Goal: Task Accomplishment & Management: Complete application form

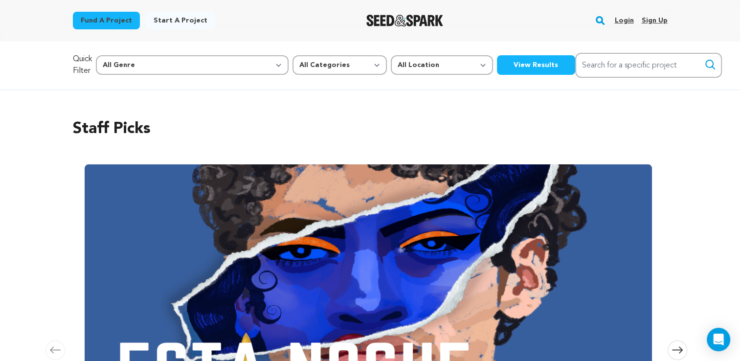
click at [628, 22] on link "Login" at bounding box center [624, 21] width 19 height 16
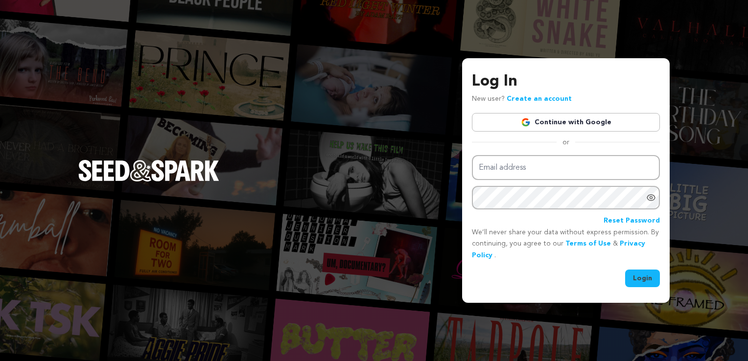
type input "jivory0105@gmail.com"
click at [644, 280] on button "Login" at bounding box center [642, 279] width 35 height 18
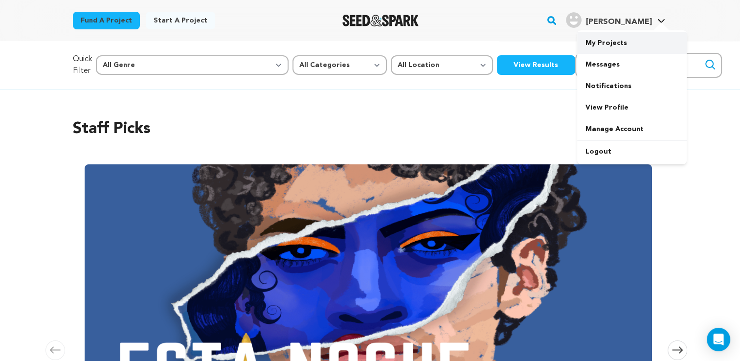
click at [621, 42] on link "My Projects" at bounding box center [632, 43] width 110 height 22
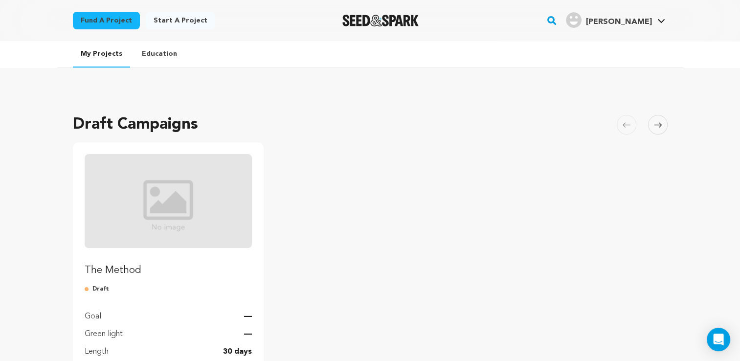
scroll to position [111, 0]
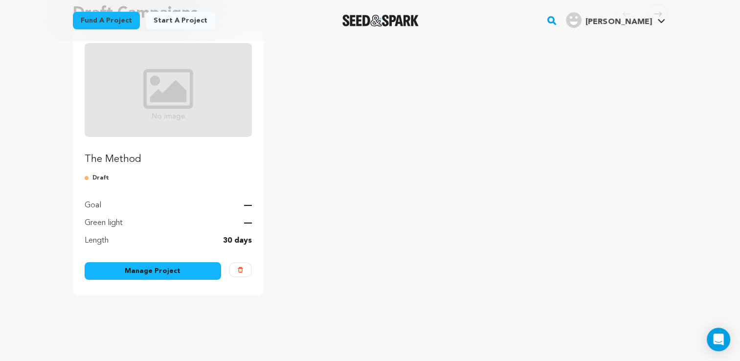
click at [135, 161] on p "The Method" at bounding box center [169, 160] width 168 height 14
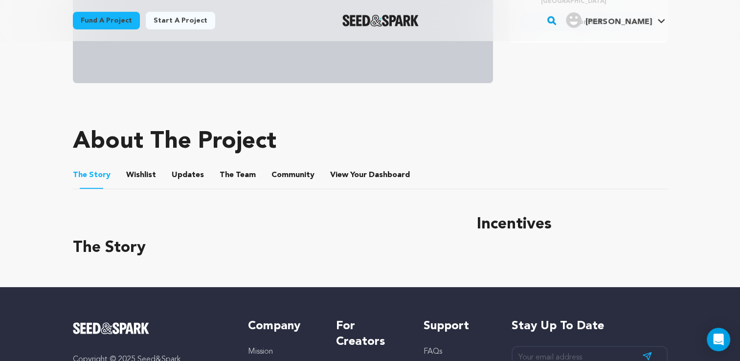
scroll to position [319, 0]
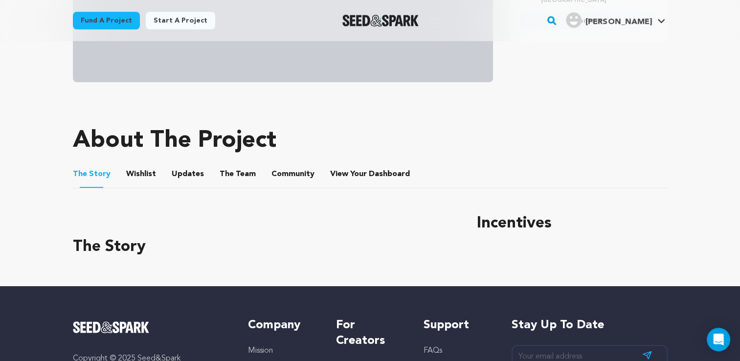
click at [131, 175] on button "Wishlist" at bounding box center [140, 175] width 23 height 23
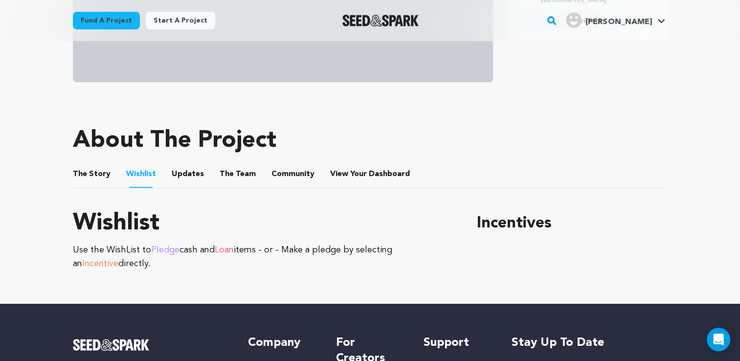
click at [176, 177] on button "Updates" at bounding box center [187, 175] width 23 height 23
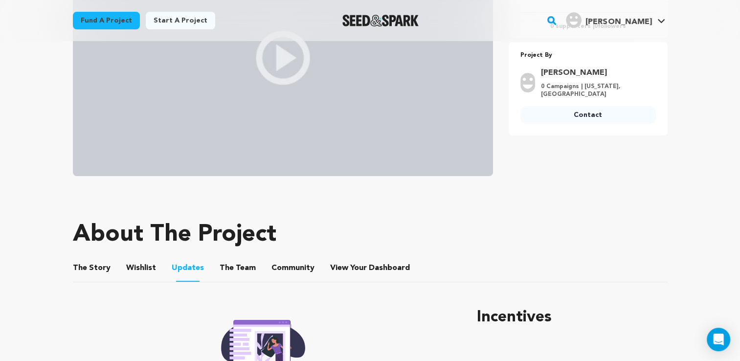
scroll to position [290, 0]
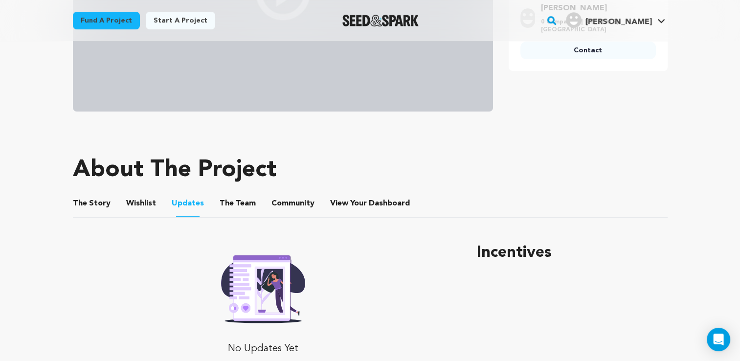
click at [96, 204] on button "The Story" at bounding box center [91, 205] width 23 height 23
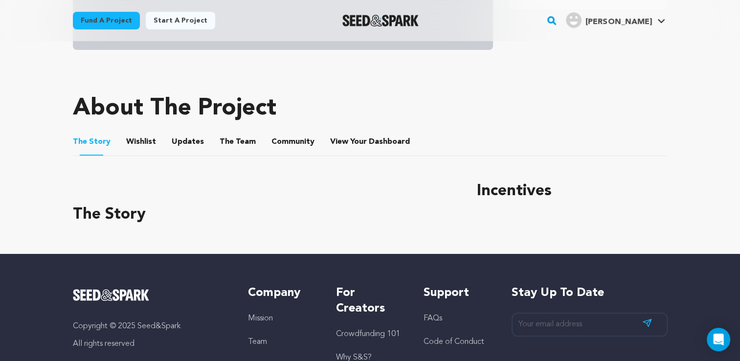
scroll to position [352, 0]
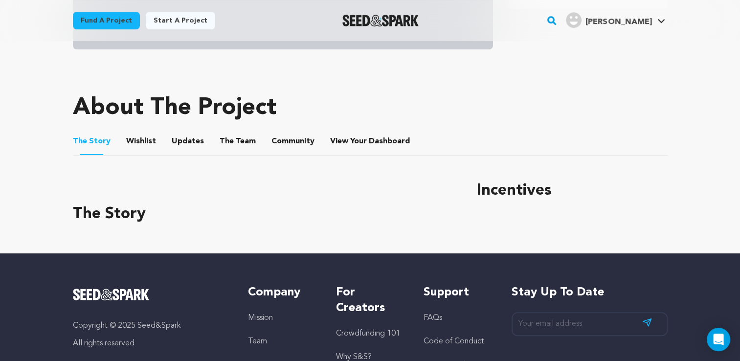
click at [147, 140] on button "Wishlist" at bounding box center [140, 143] width 23 height 23
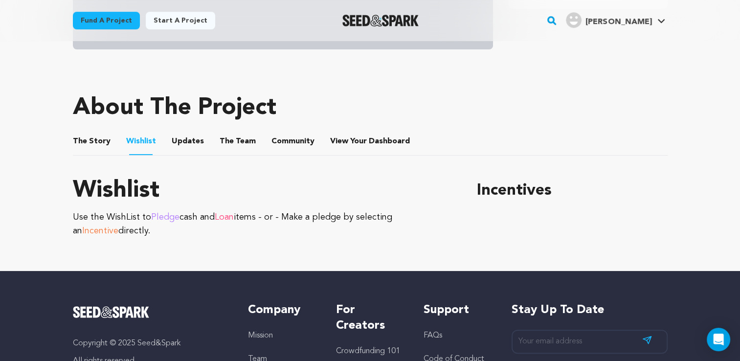
click at [188, 146] on button "Updates" at bounding box center [187, 143] width 23 height 23
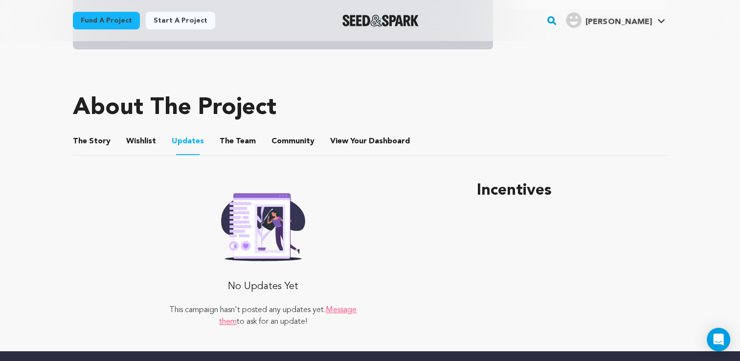
click at [226, 138] on button "The Team" at bounding box center [237, 143] width 23 height 23
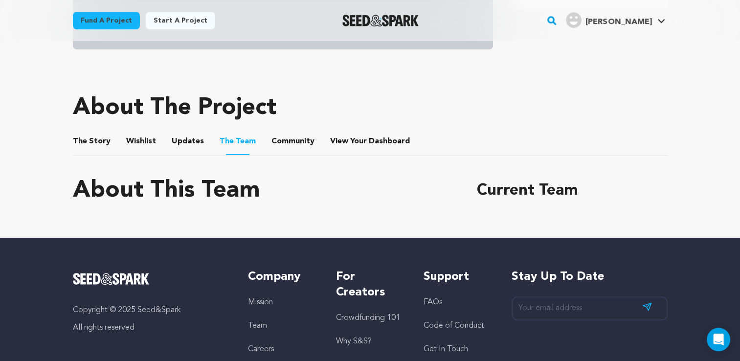
click at [293, 142] on button "Community" at bounding box center [292, 143] width 23 height 23
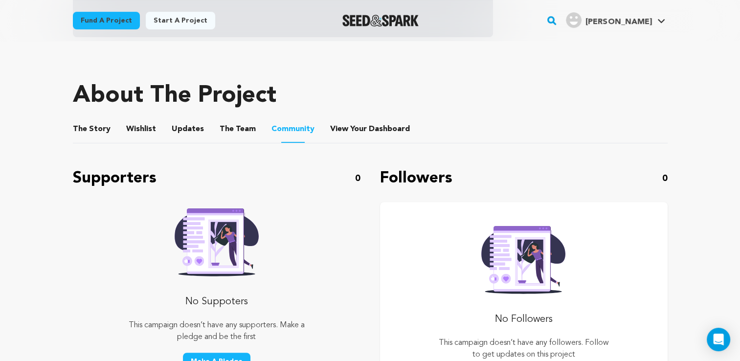
scroll to position [365, 0]
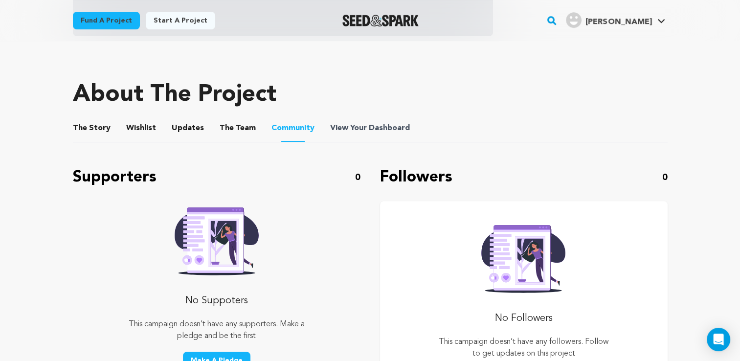
click at [371, 128] on span "Dashboard" at bounding box center [389, 128] width 41 height 12
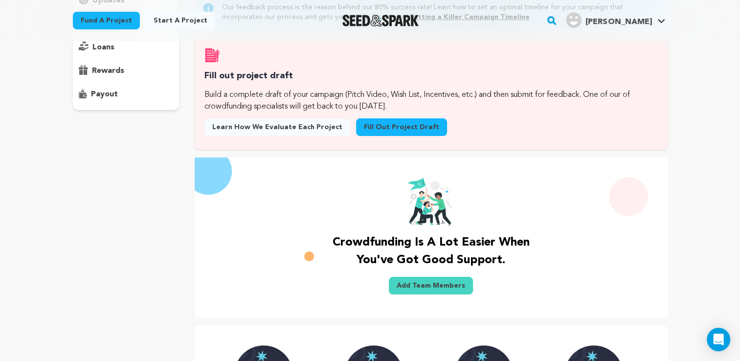
scroll to position [141, 0]
click at [408, 134] on link "Fill out project draft" at bounding box center [401, 127] width 91 height 18
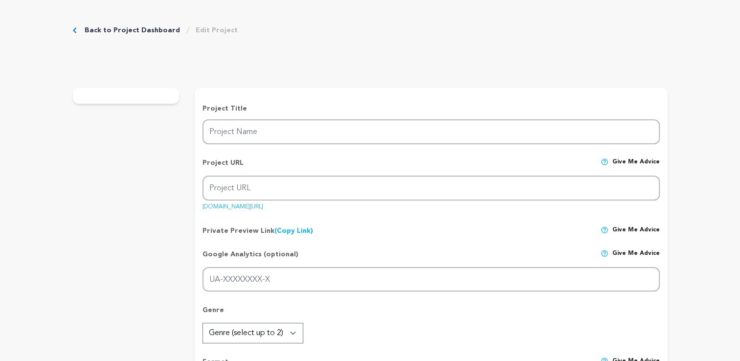
type input "The Method"
type input "the-method-1"
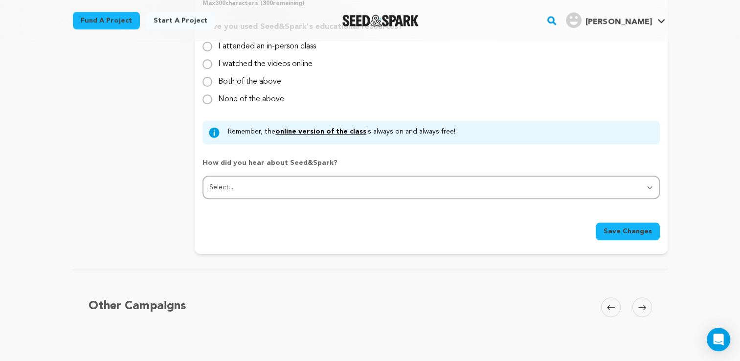
scroll to position [650, 0]
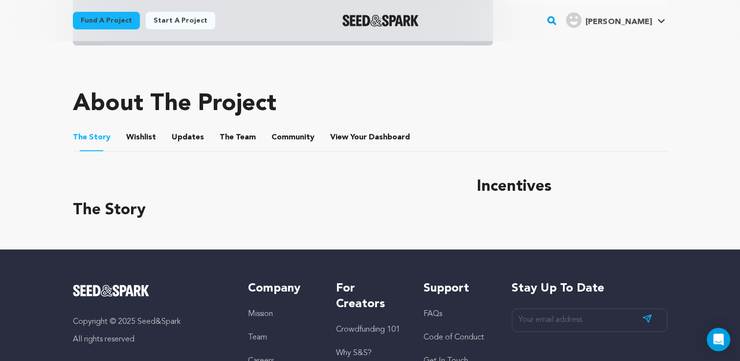
scroll to position [356, 0]
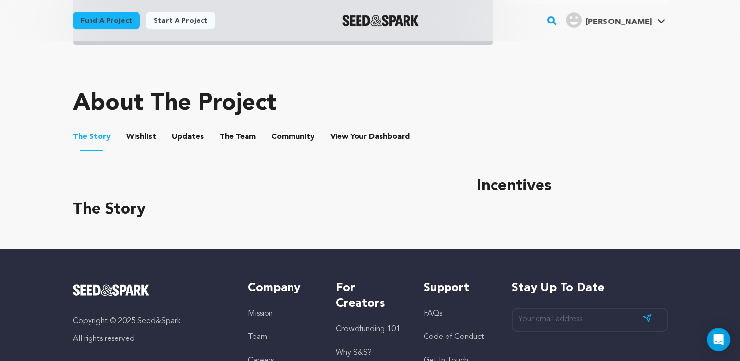
click at [235, 137] on button "The Team" at bounding box center [237, 138] width 23 height 23
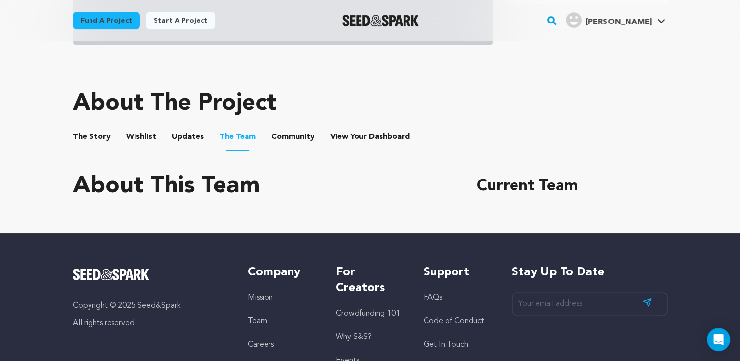
click at [198, 144] on li "Updates Updates" at bounding box center [188, 136] width 32 height 27
click at [284, 139] on button "Community" at bounding box center [292, 138] width 23 height 23
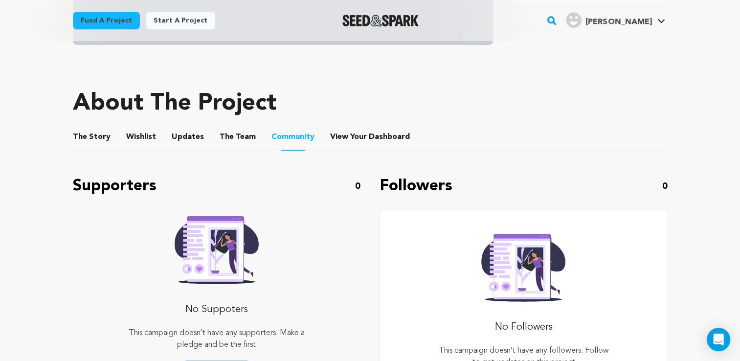
click at [319, 138] on ul "The Story The Story Wishlist Wishlist Updates Updates The Team The Team Communi…" at bounding box center [370, 137] width 595 height 28
click at [330, 137] on button "View Your Dashboard" at bounding box center [341, 138] width 23 height 23
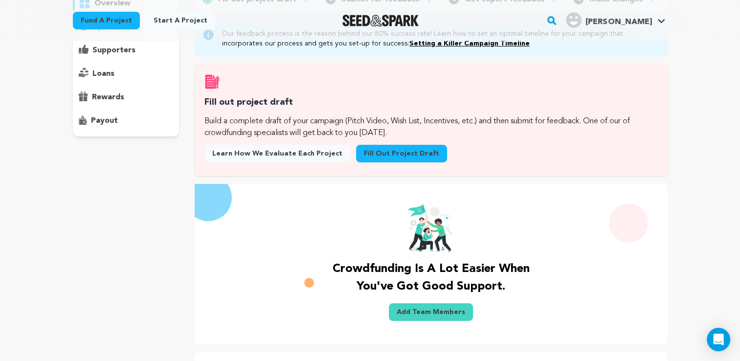
scroll to position [112, 0]
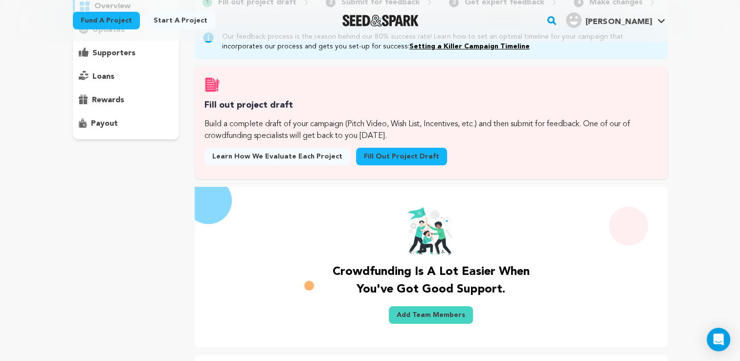
click at [400, 161] on link "Fill out project draft" at bounding box center [401, 157] width 91 height 18
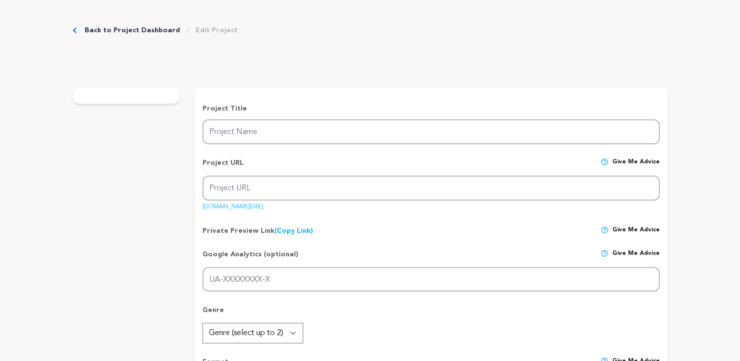
type input "The Method"
type input "the-method-1"
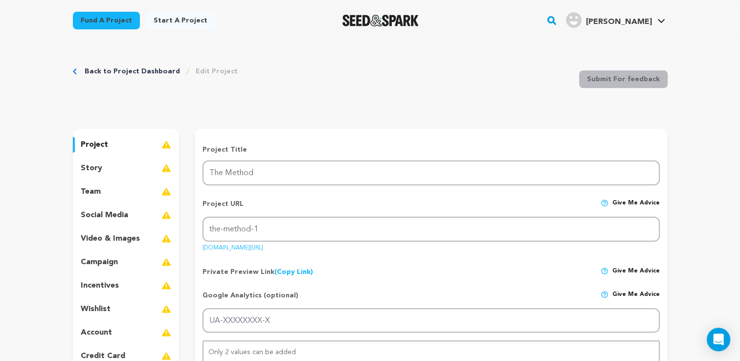
click at [119, 187] on div "team" at bounding box center [126, 192] width 107 height 16
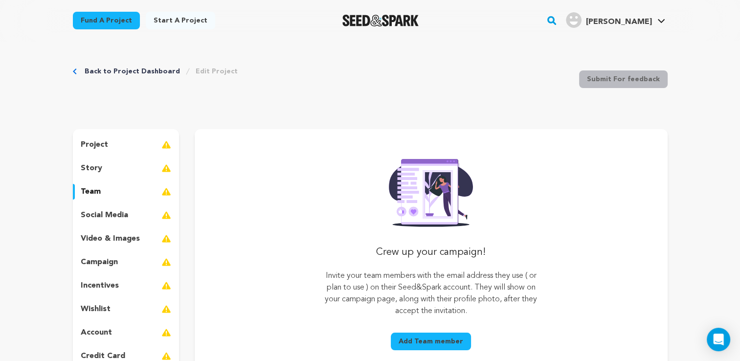
scroll to position [54, 0]
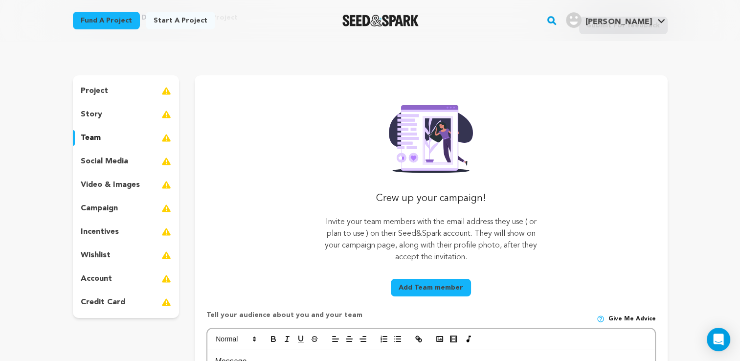
click at [436, 290] on button "Add Team member" at bounding box center [431, 288] width 80 height 18
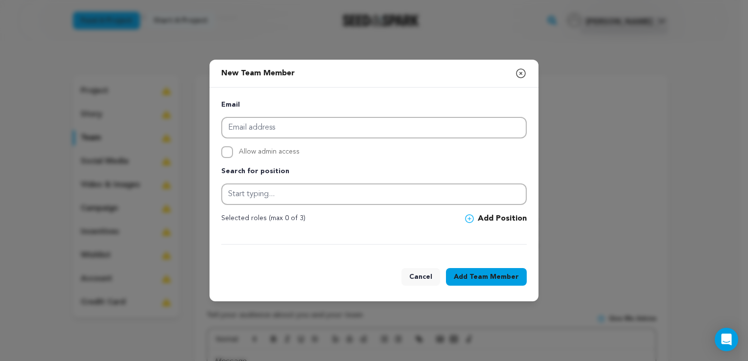
click at [522, 73] on icon "button" at bounding box center [520, 73] width 9 height 9
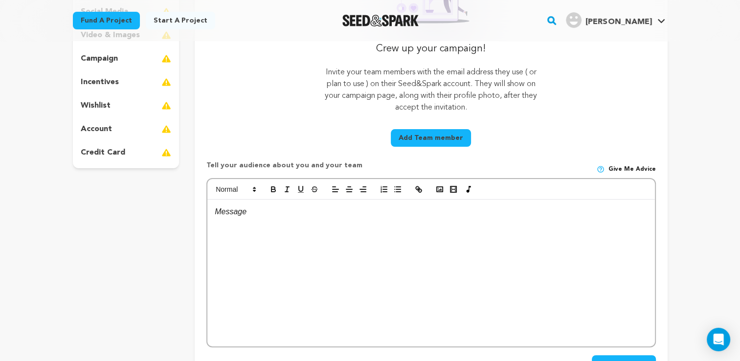
scroll to position [204, 0]
click at [347, 234] on div at bounding box center [430, 273] width 447 height 147
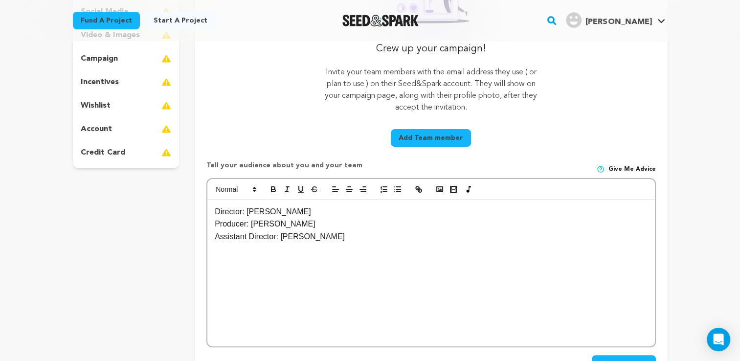
click at [299, 214] on p "Director: Andre Konja" at bounding box center [431, 211] width 433 height 13
click at [260, 211] on p "Director: Andre Konja" at bounding box center [431, 211] width 433 height 13
drag, startPoint x: 260, startPoint y: 211, endPoint x: 280, endPoint y: 212, distance: 20.1
click at [280, 212] on p "Director: Andre Konja" at bounding box center [431, 211] width 433 height 13
copy p "Andre Konja"
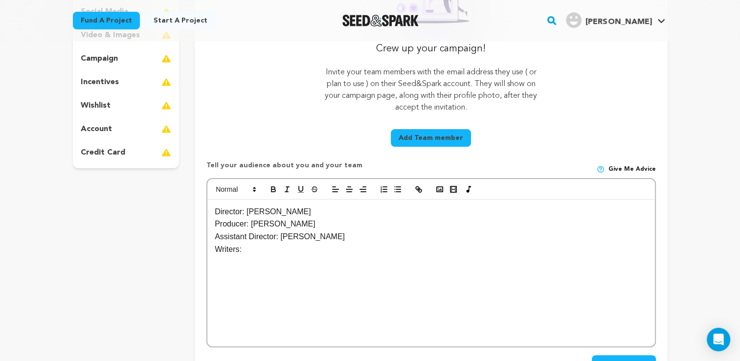
click at [278, 255] on p "Writers:" at bounding box center [431, 249] width 433 height 13
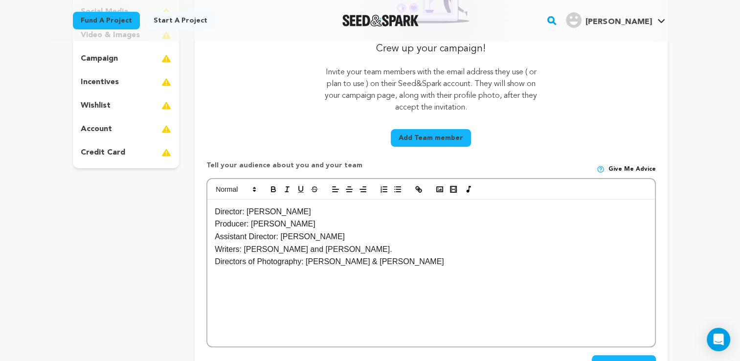
click at [378, 264] on p "Directors of Photography: [PERSON_NAME] & [PERSON_NAME]" at bounding box center [431, 261] width 433 height 13
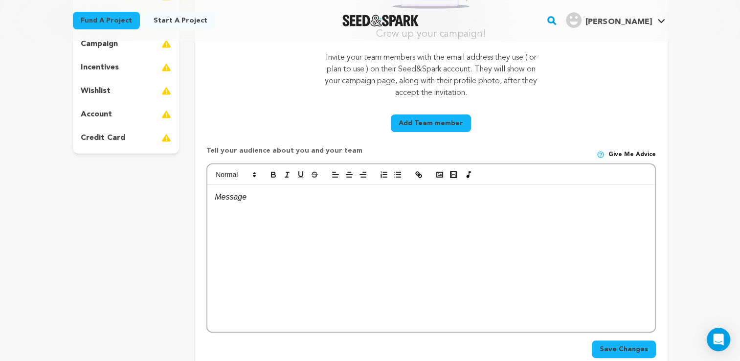
scroll to position [217, 0]
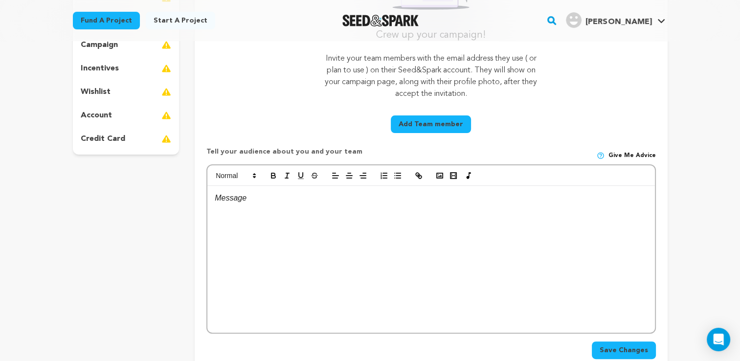
click at [360, 257] on div at bounding box center [430, 259] width 447 height 147
click at [259, 238] on p "Writers:" at bounding box center [431, 235] width 433 height 13
copy p "Writers:"
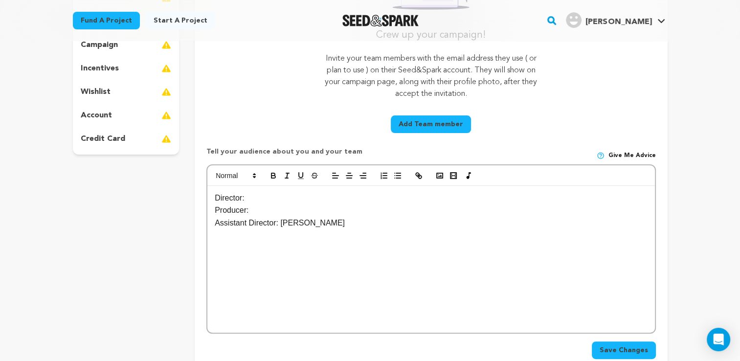
click at [254, 199] on p "Director:" at bounding box center [431, 198] width 433 height 13
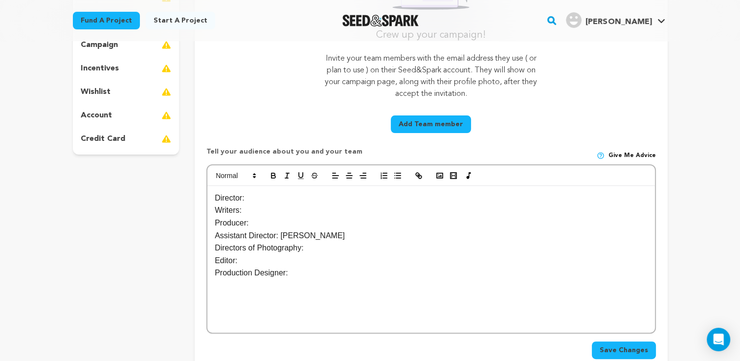
click at [280, 275] on p "Production Designer:" at bounding box center [431, 273] width 433 height 13
click at [344, 289] on div "Director: Writers: Producer: Assistant Director: Lucas DIllin Directors of Phot…" at bounding box center [430, 259] width 447 height 147
click at [290, 261] on p "Editor:" at bounding box center [431, 260] width 433 height 13
click at [311, 252] on p "Directors of Photography:" at bounding box center [431, 248] width 433 height 13
click at [311, 252] on p "Directors of Photography: Valeria Fernandez" at bounding box center [431, 248] width 433 height 13
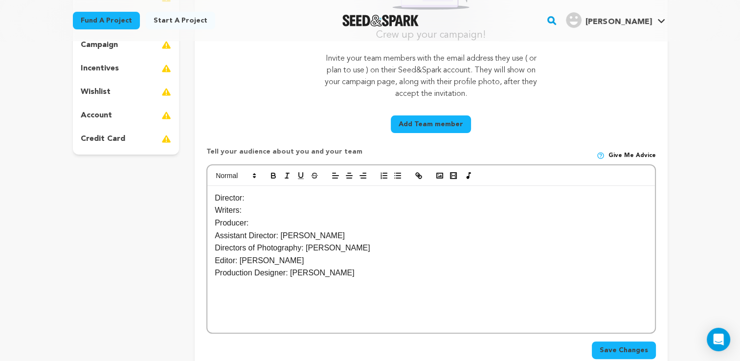
drag, startPoint x: 311, startPoint y: 252, endPoint x: 349, endPoint y: 251, distance: 38.2
click at [349, 251] on p "Directors of Photography: Valeria Fernandez" at bounding box center [431, 248] width 433 height 13
click at [316, 225] on p "Producer:" at bounding box center [431, 223] width 433 height 13
click at [269, 200] on p "Director:" at bounding box center [431, 198] width 433 height 13
click at [266, 212] on p "Writers:" at bounding box center [431, 210] width 433 height 13
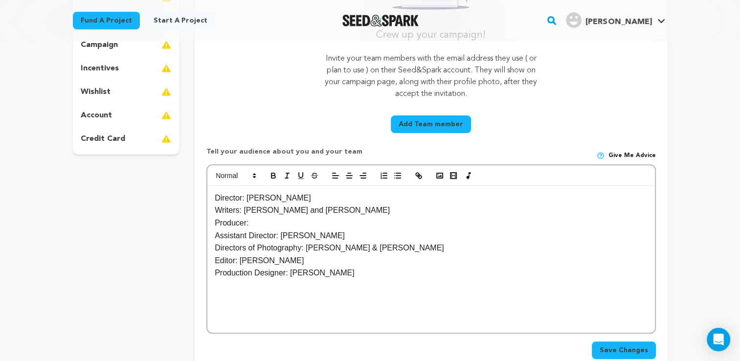
click at [268, 223] on p "Producer:" at bounding box center [431, 223] width 433 height 13
click at [365, 279] on div "Director: Andre Konja Writers: Andre Konja and Sarah Hobson Producer: Jahnei Sm…" at bounding box center [430, 259] width 447 height 147
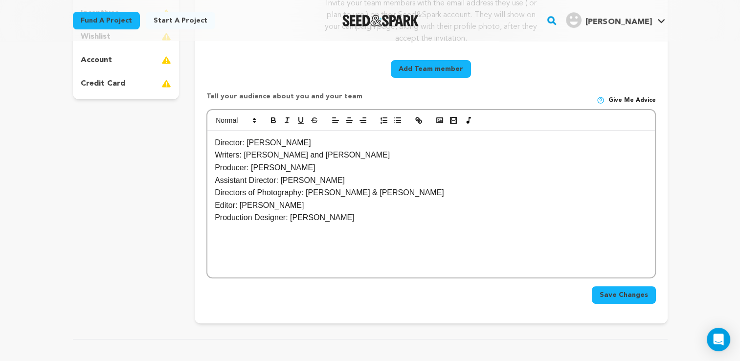
scroll to position [273, 0]
click at [645, 295] on span "Save Changes" at bounding box center [624, 295] width 48 height 10
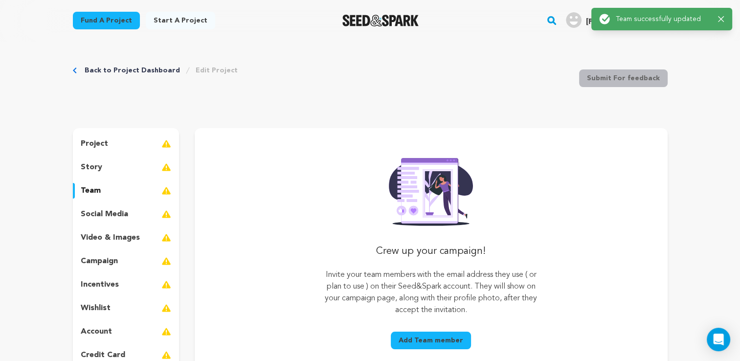
scroll to position [0, 0]
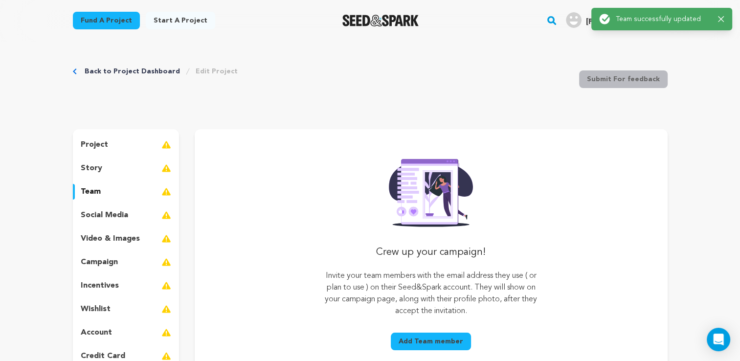
click at [155, 171] on div "story" at bounding box center [126, 168] width 107 height 16
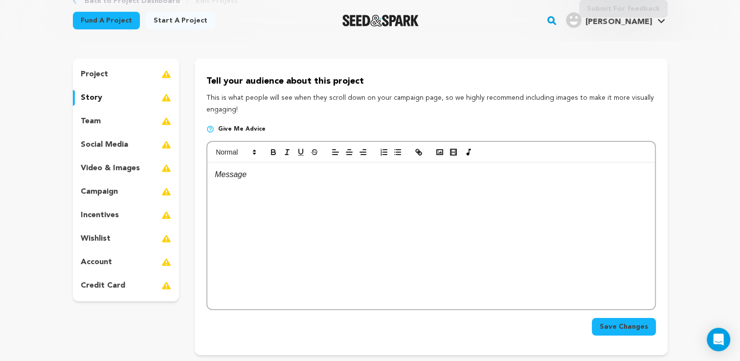
scroll to position [92, 0]
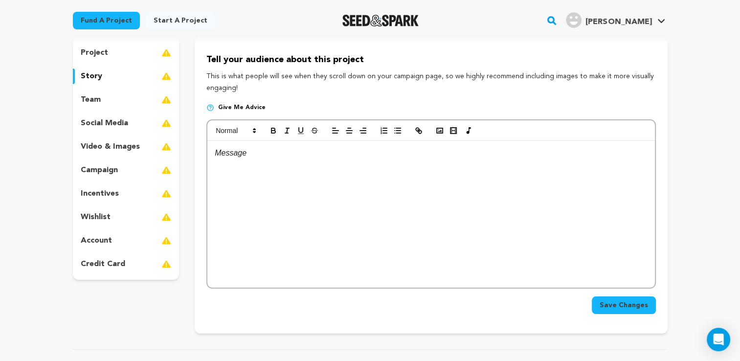
click at [139, 122] on div "social media" at bounding box center [126, 123] width 107 height 16
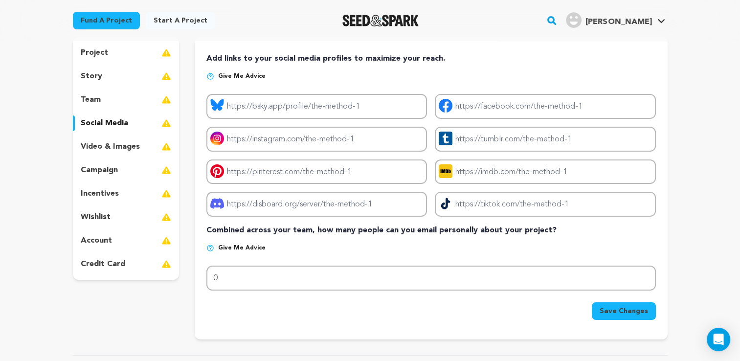
click at [141, 148] on div "video & images" at bounding box center [126, 147] width 107 height 16
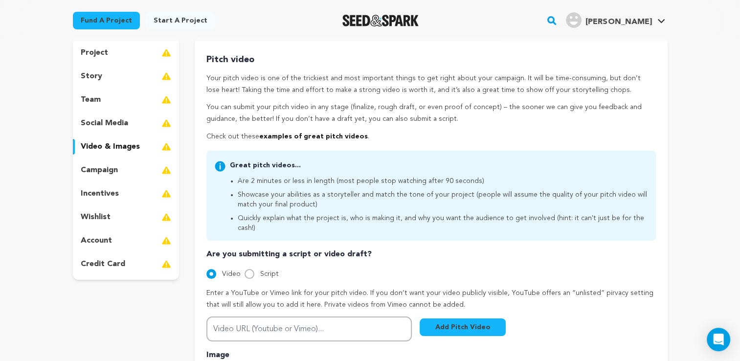
click at [139, 170] on div "campaign" at bounding box center [126, 170] width 107 height 16
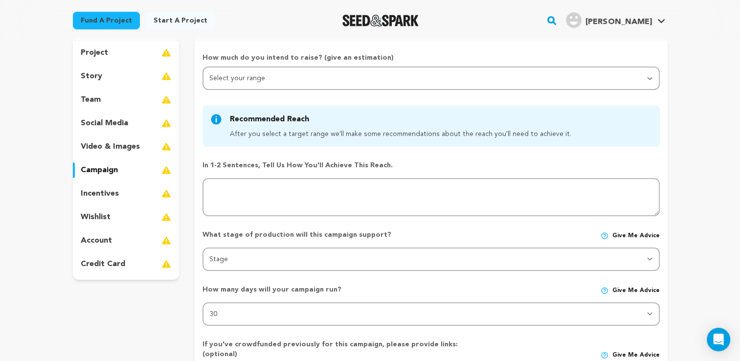
click at [134, 189] on div "incentives" at bounding box center [126, 194] width 107 height 16
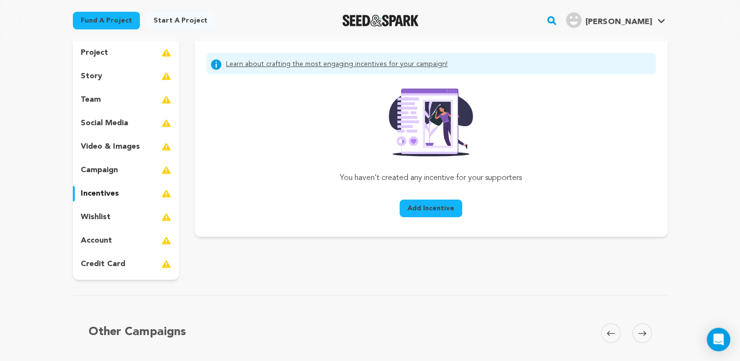
click at [126, 229] on div "project story team social media video & images campaign incentives wishlist acc…" at bounding box center [126, 158] width 107 height 243
click at [129, 216] on div "wishlist" at bounding box center [126, 217] width 107 height 16
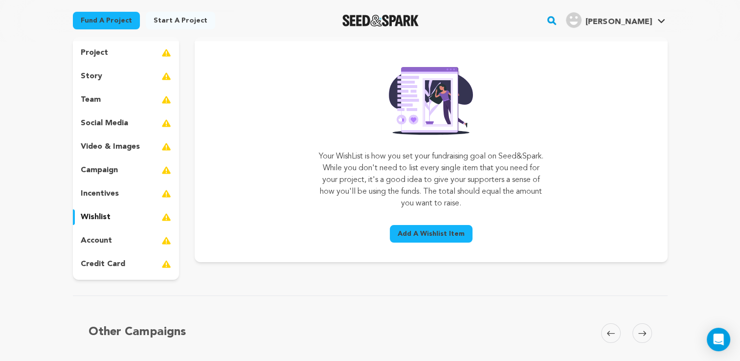
click at [127, 232] on div "project story team social media video & images campaign incentives wishlist acc…" at bounding box center [126, 158] width 107 height 243
click at [125, 236] on div "account" at bounding box center [126, 241] width 107 height 16
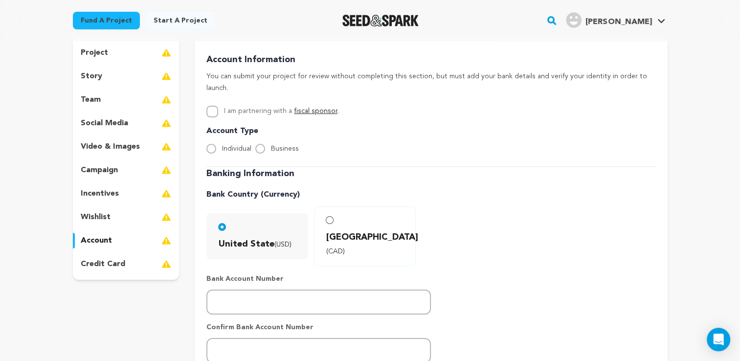
click at [117, 255] on div "project story team social media video & images campaign incentives wishlist acc…" at bounding box center [126, 158] width 107 height 243
click at [153, 50] on div "project" at bounding box center [126, 53] width 107 height 16
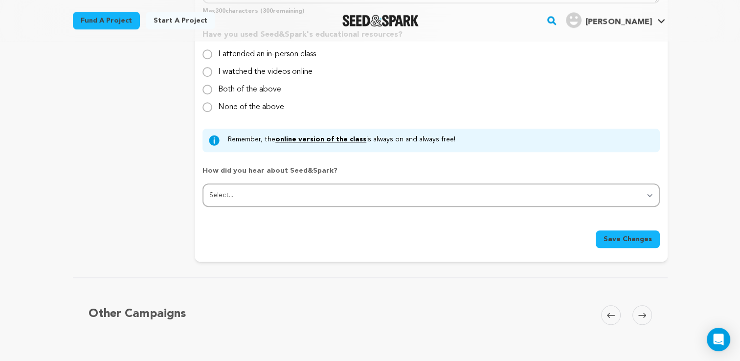
scroll to position [907, 0]
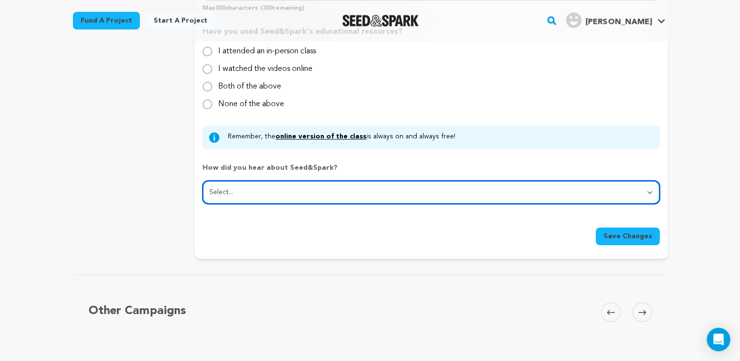
click at [429, 189] on select "Select... From a friend Social media Film festival or film organization Took an…" at bounding box center [431, 192] width 457 height 23
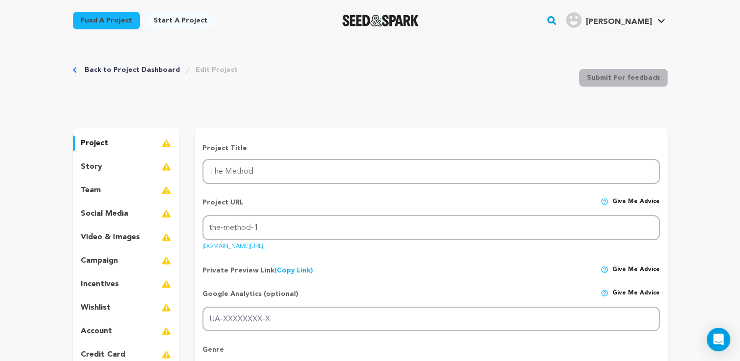
scroll to position [0, 0]
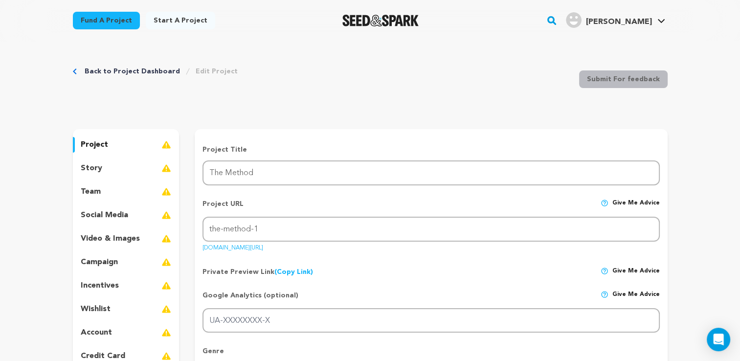
click at [128, 179] on div "project story team social media video & images campaign incentives wishlist acc…" at bounding box center [126, 250] width 107 height 243
click at [130, 175] on div "story" at bounding box center [126, 168] width 107 height 16
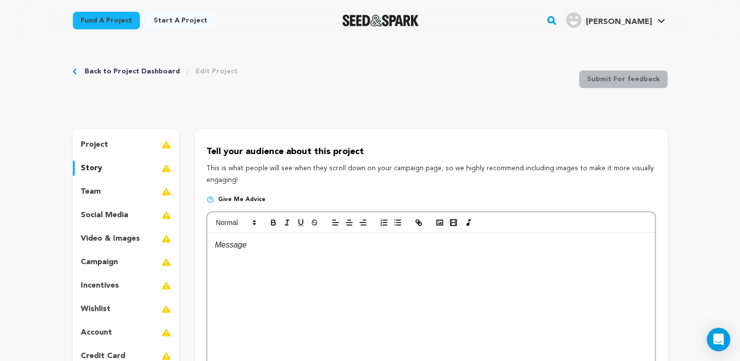
click at [133, 200] on div "project story team social media video & images campaign incentives wishlist acc…" at bounding box center [126, 250] width 107 height 243
click at [134, 199] on div "team" at bounding box center [126, 192] width 107 height 16
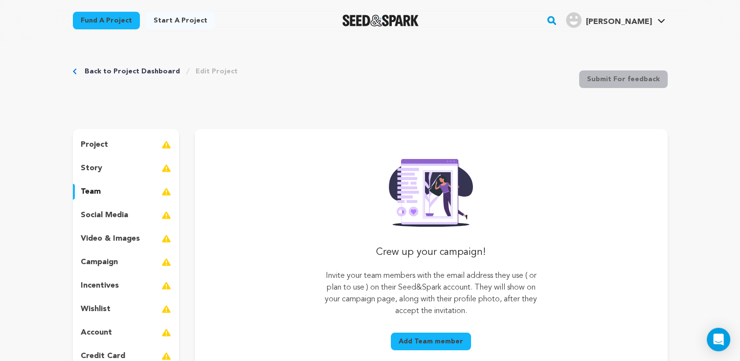
click at [137, 224] on div "project story team social media video & images campaign incentives wishlist acc…" at bounding box center [126, 250] width 107 height 243
click at [117, 218] on p "social media" at bounding box center [104, 215] width 47 height 12
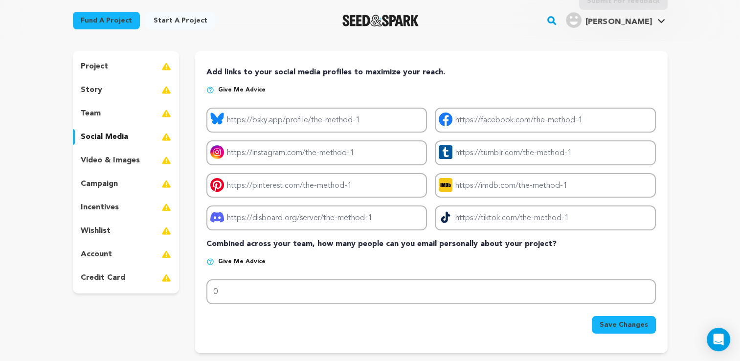
scroll to position [79, 0]
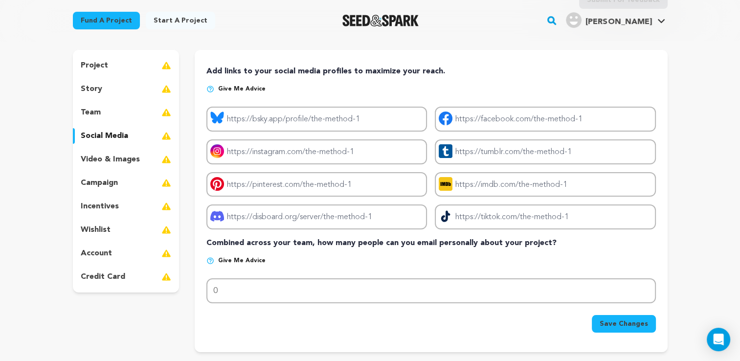
click at [127, 160] on p "video & images" at bounding box center [110, 160] width 59 height 12
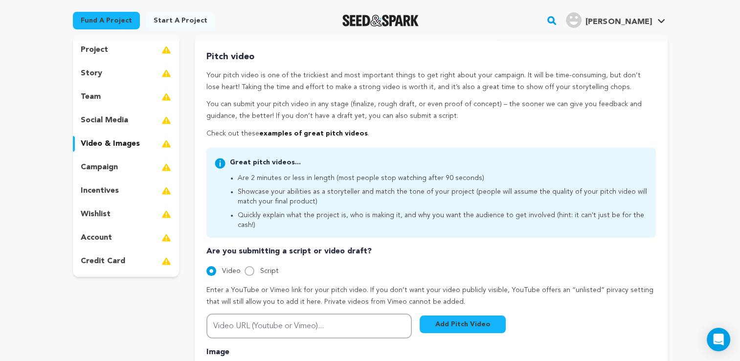
scroll to position [94, 0]
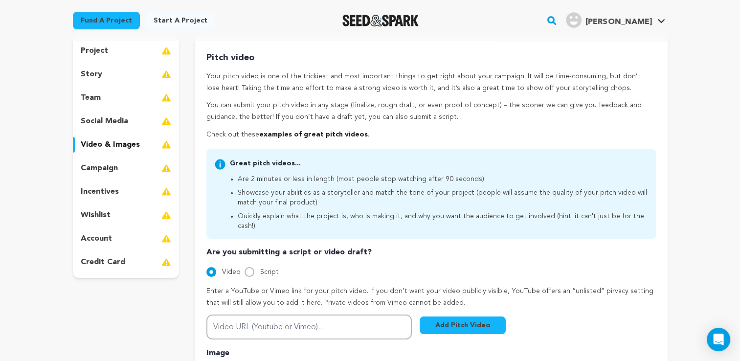
click at [119, 168] on div "campaign" at bounding box center [126, 168] width 107 height 16
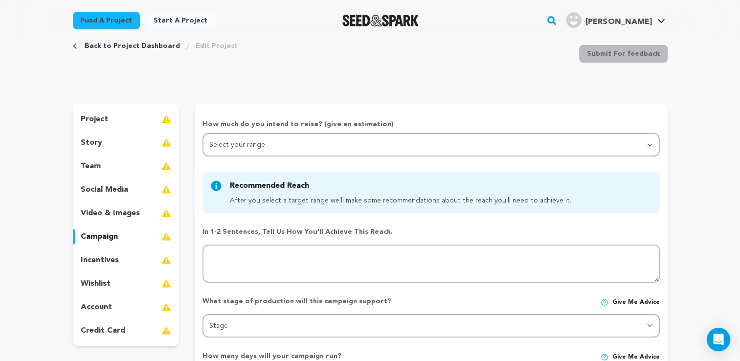
scroll to position [23, 0]
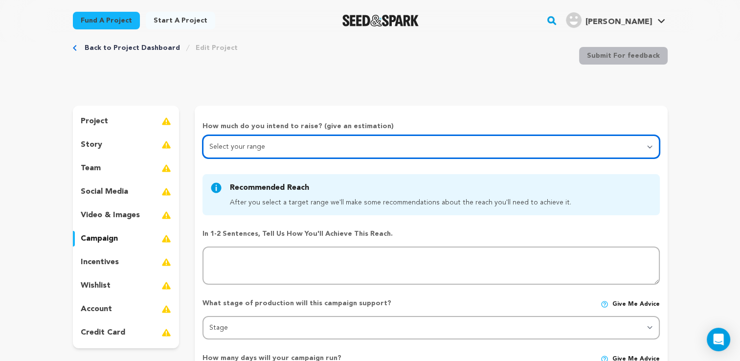
click at [262, 144] on select "Select your range Less than $10k 10k - $14k 15k - $24k 25k - $49k 50k or more" at bounding box center [431, 146] width 457 height 23
select select "1"
click at [203, 135] on select "Select your range Less than $10k 10k - $14k 15k - $24k 25k - $49k 50k or more" at bounding box center [431, 146] width 457 height 23
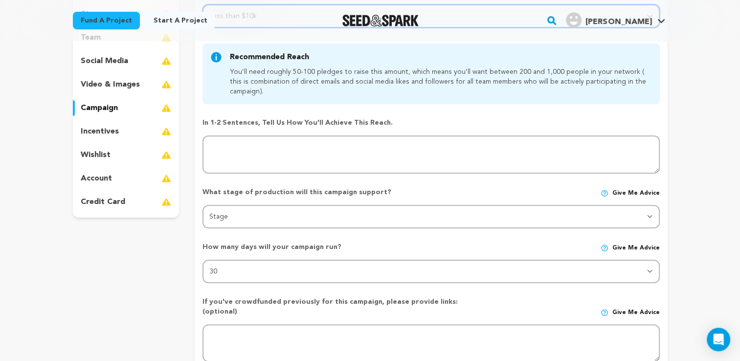
scroll to position [155, 0]
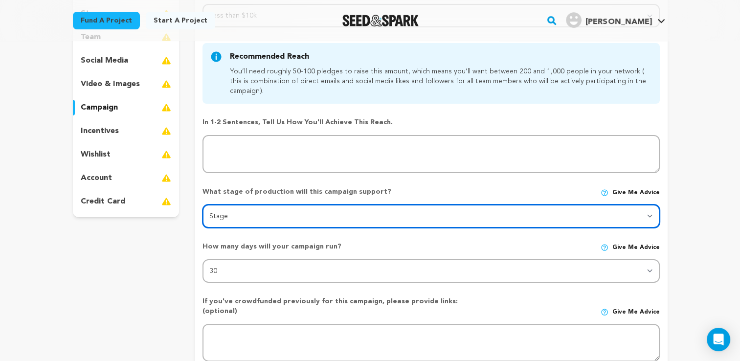
click at [337, 215] on select "Stage DEVELOPMENT PRODUCTION POST-PRODUCTION DISTRIBUTION PRE-PRODUCTION ENHANC…" at bounding box center [431, 216] width 457 height 23
click at [333, 215] on select "Stage DEVELOPMENT PRODUCTION POST-PRODUCTION DISTRIBUTION PRE-PRODUCTION ENHANC…" at bounding box center [431, 216] width 457 height 23
click at [263, 224] on select "Stage DEVELOPMENT PRODUCTION POST-PRODUCTION DISTRIBUTION PRE-PRODUCTION ENHANC…" at bounding box center [431, 216] width 457 height 23
select select "1406"
click at [203, 205] on select "Stage DEVELOPMENT PRODUCTION POST-PRODUCTION DISTRIBUTION PRE-PRODUCTION ENHANC…" at bounding box center [431, 216] width 457 height 23
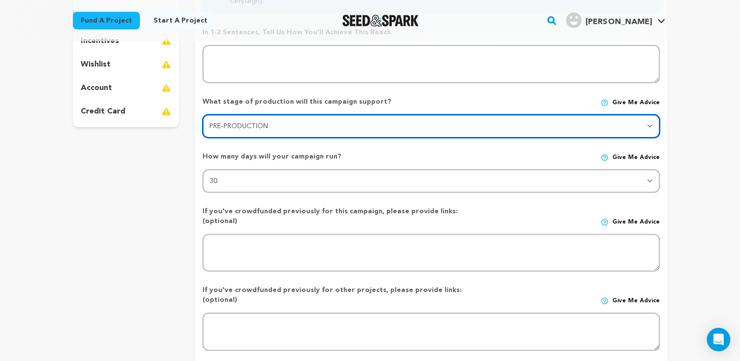
scroll to position [249, 0]
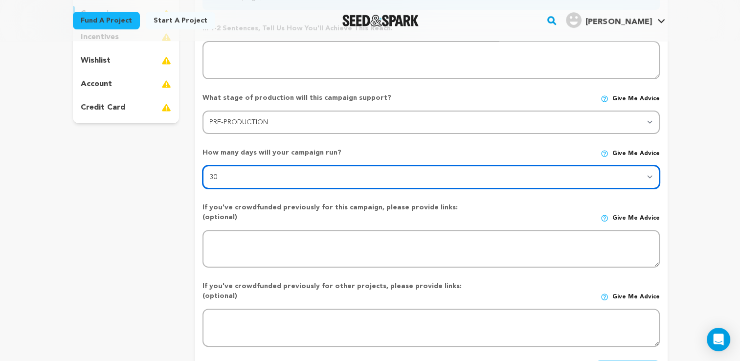
click at [355, 174] on select "30 45 60" at bounding box center [431, 176] width 457 height 23
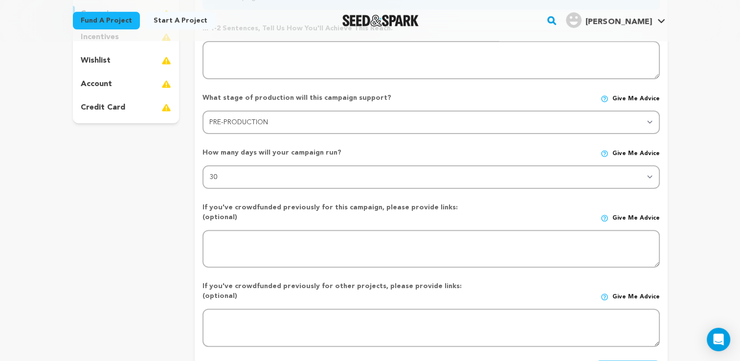
click at [140, 171] on div "project story team social media video & images campaign incentives wishlist" at bounding box center [126, 136] width 107 height 511
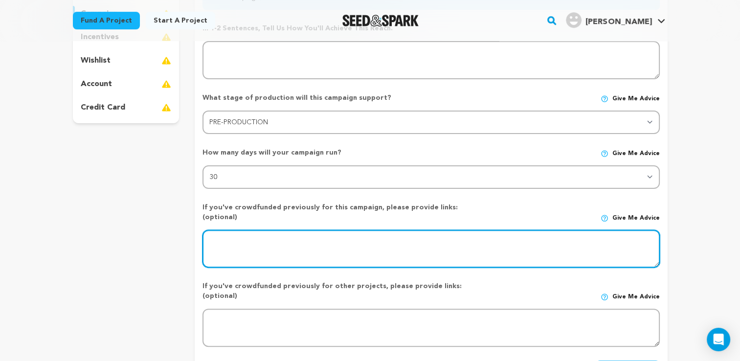
click at [350, 242] on textarea at bounding box center [431, 249] width 457 height 38
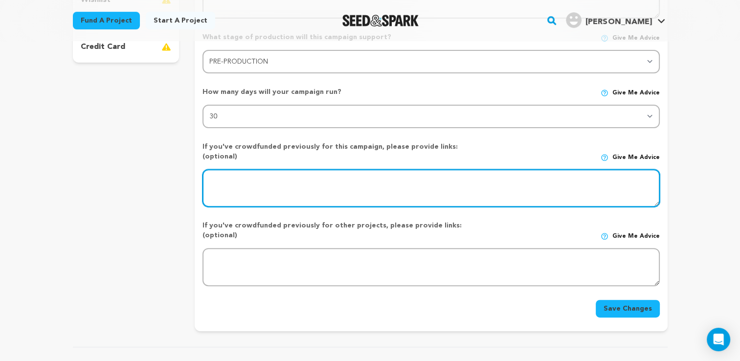
scroll to position [325, 0]
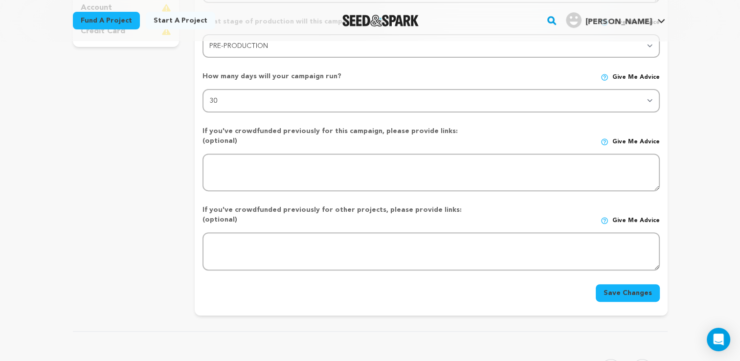
click at [178, 240] on div "project story team social media video & images campaign incentives wishlist" at bounding box center [126, 59] width 107 height 511
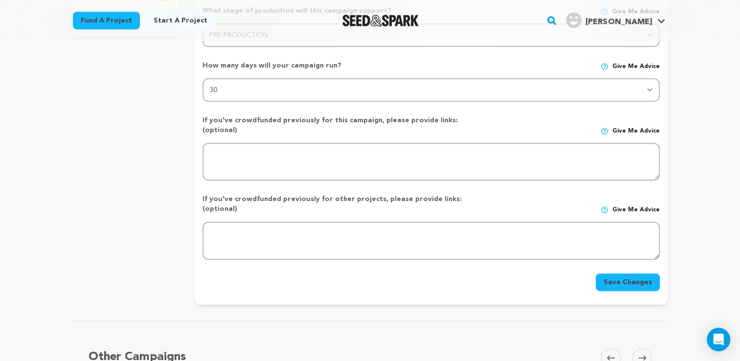
scroll to position [335, 0]
click at [612, 274] on button "Save Changes" at bounding box center [628, 283] width 64 height 18
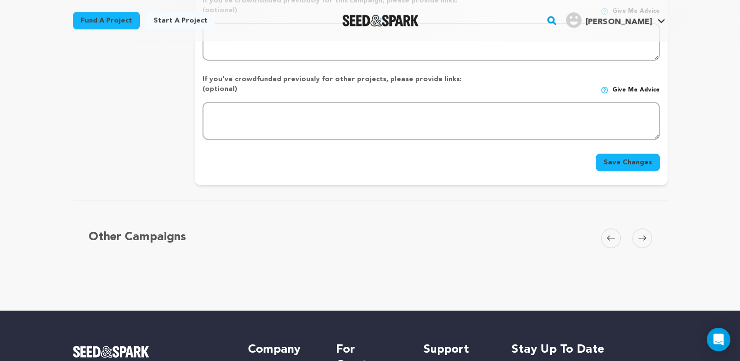
scroll to position [455, 0]
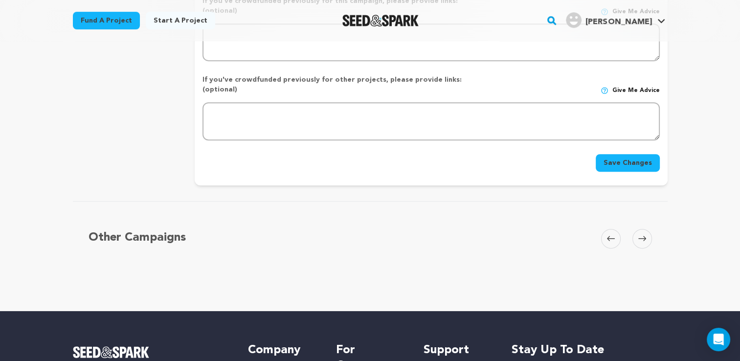
type textarea "We'll use social media to promote our film."
click at [640, 154] on button "Save Changes" at bounding box center [628, 163] width 64 height 18
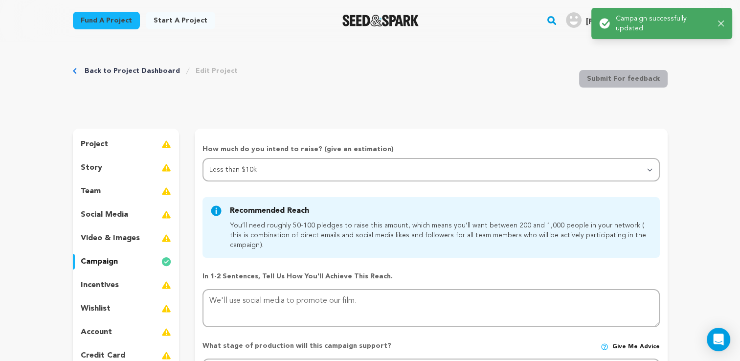
scroll to position [0, 0]
click at [125, 284] on div "incentives" at bounding box center [126, 286] width 107 height 16
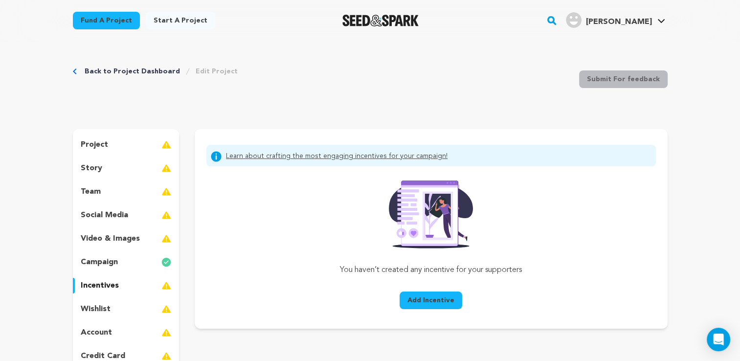
click at [134, 267] on div "campaign" at bounding box center [126, 262] width 107 height 16
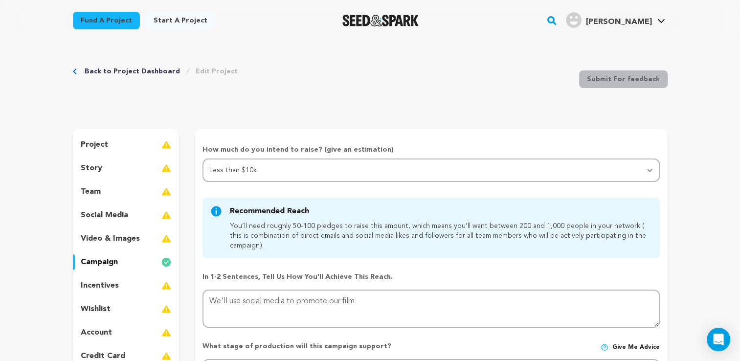
click at [137, 239] on p "video & images" at bounding box center [110, 239] width 59 height 12
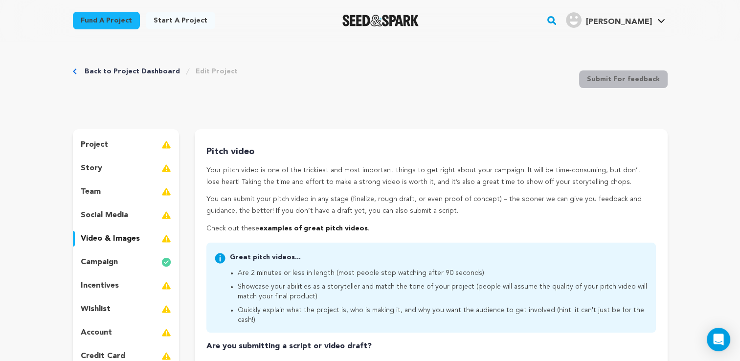
click at [120, 286] on div "incentives" at bounding box center [126, 286] width 107 height 16
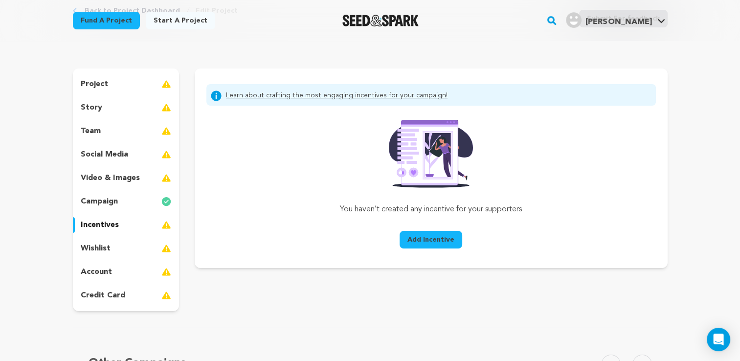
scroll to position [63, 0]
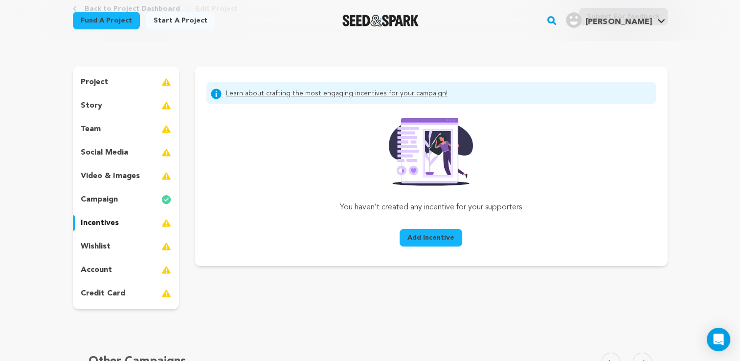
click at [430, 234] on span "Add Incentive" at bounding box center [431, 238] width 47 height 10
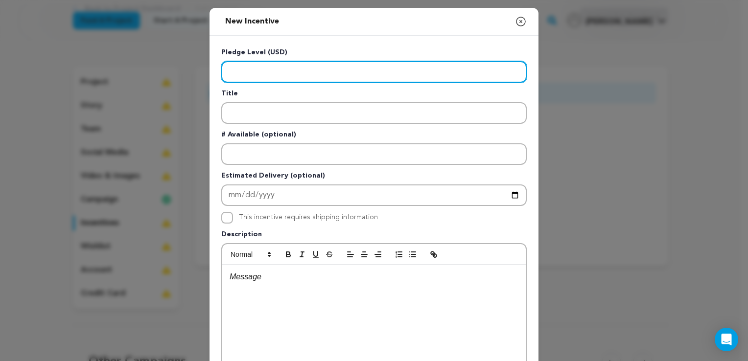
click at [259, 77] on input "Enter level" at bounding box center [373, 72] width 305 height 22
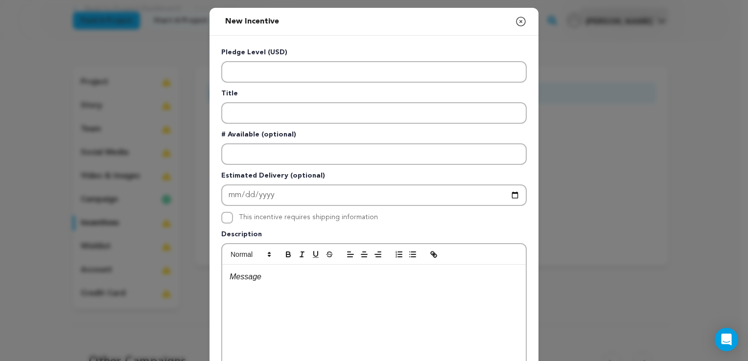
click at [515, 23] on icon "button" at bounding box center [521, 22] width 12 height 12
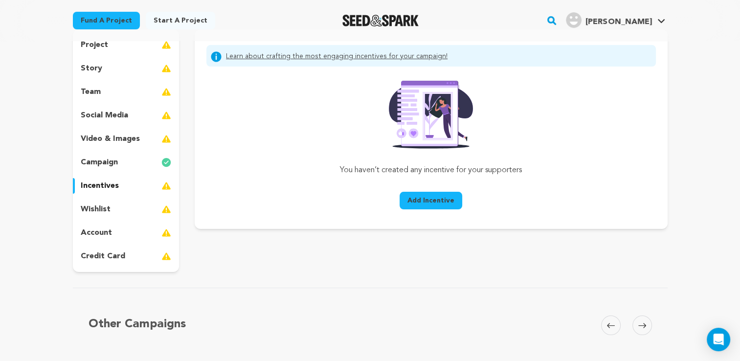
scroll to position [115, 0]
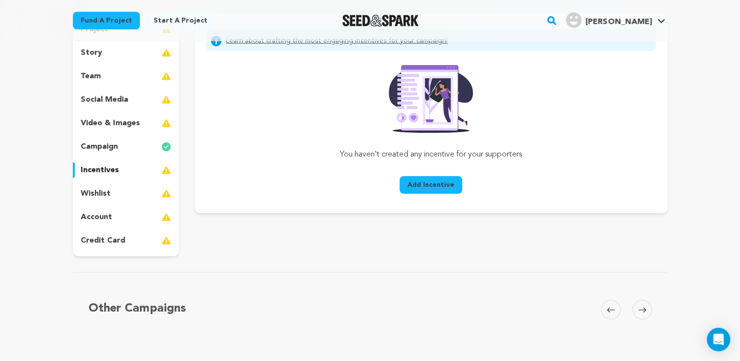
click at [142, 194] on div "wishlist" at bounding box center [126, 194] width 107 height 16
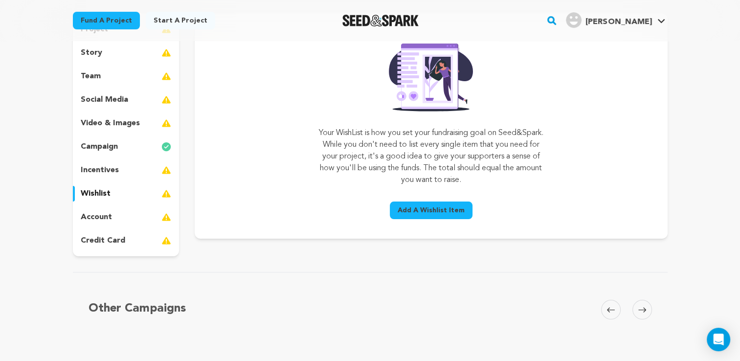
click at [135, 227] on div "project story team social media video & images campaign incentives wishlist acc…" at bounding box center [126, 135] width 107 height 243
click at [135, 221] on div "account" at bounding box center [126, 217] width 107 height 16
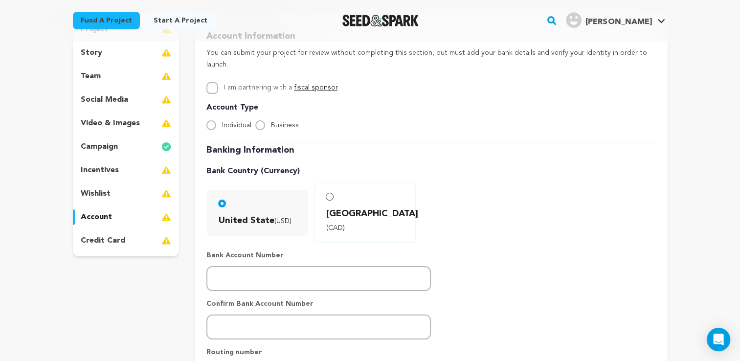
click at [122, 235] on p "credit card" at bounding box center [103, 241] width 45 height 12
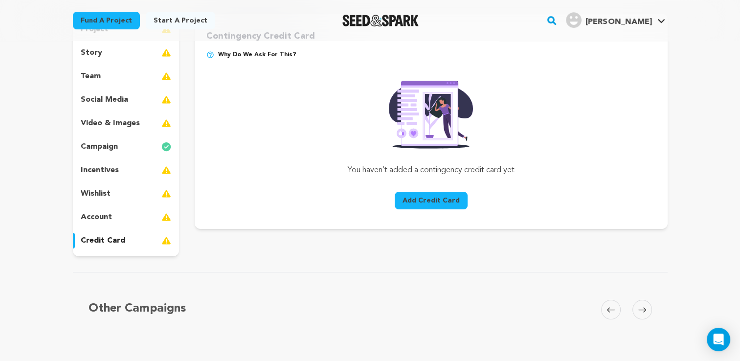
click at [124, 216] on div "account" at bounding box center [126, 217] width 107 height 16
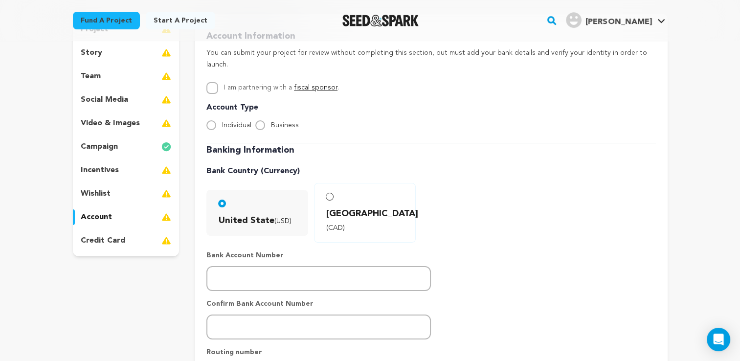
click at [127, 193] on div "wishlist" at bounding box center [126, 194] width 107 height 16
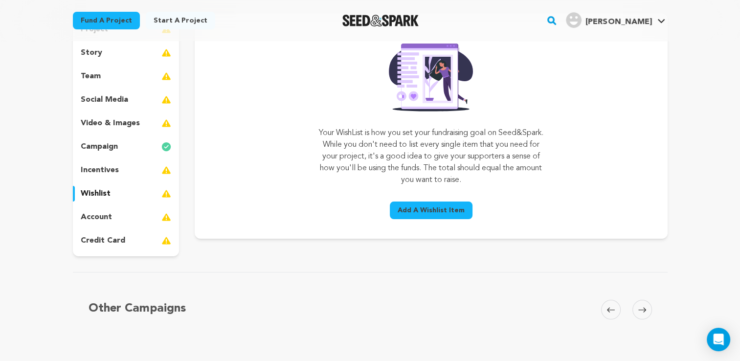
scroll to position [53, 0]
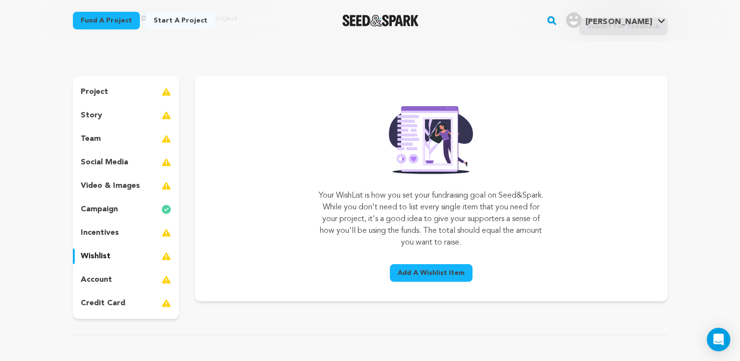
click at [127, 92] on div "project" at bounding box center [126, 92] width 107 height 16
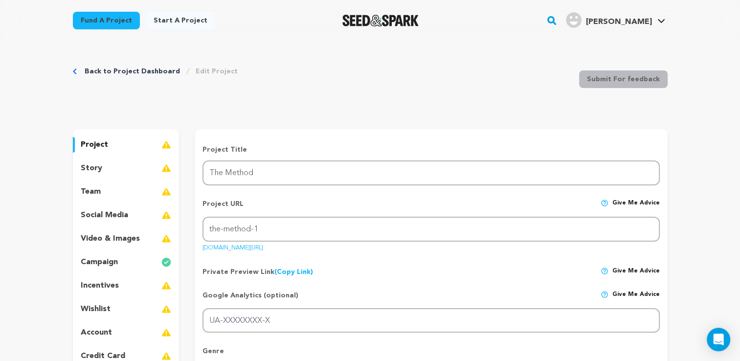
click at [110, 176] on div "story" at bounding box center [126, 168] width 107 height 16
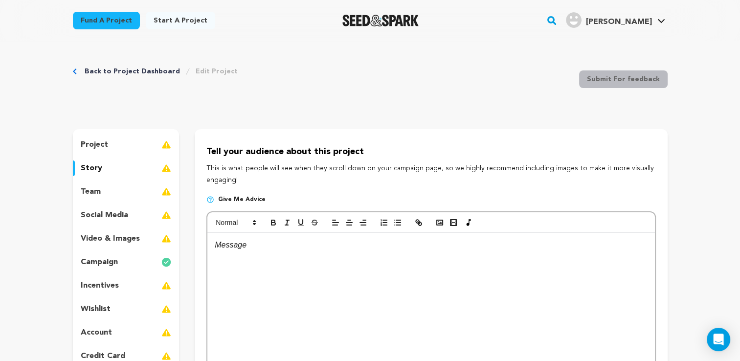
click at [166, 195] on img at bounding box center [166, 192] width 10 height 12
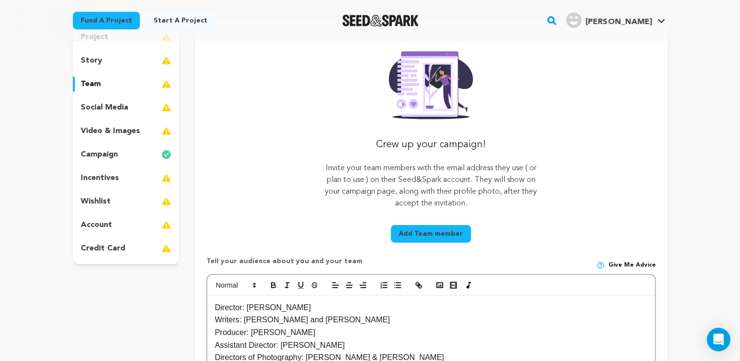
scroll to position [95, 0]
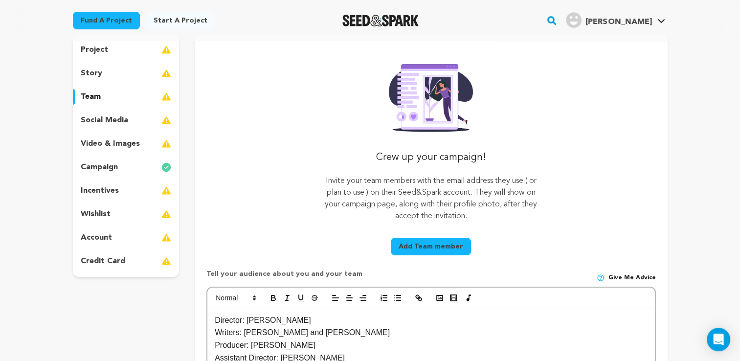
click at [456, 249] on button "Add Team member" at bounding box center [431, 247] width 80 height 18
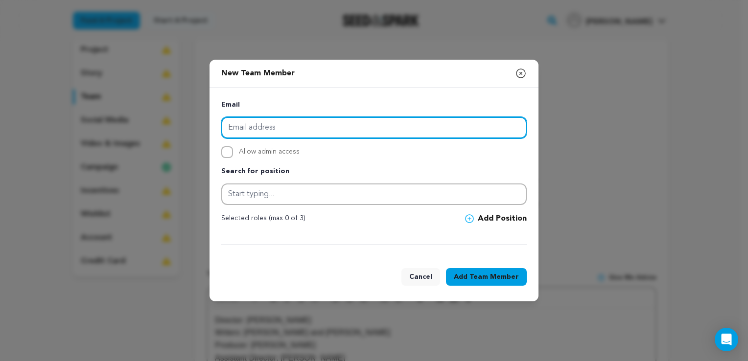
click at [301, 124] on input "email" at bounding box center [373, 128] width 305 height 22
type input "lucasdillin@gmail.com"
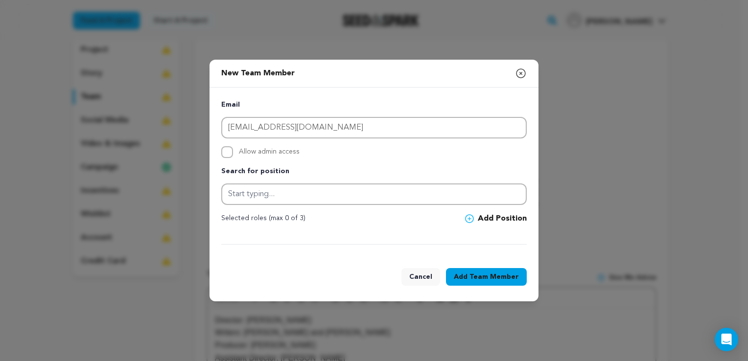
click at [274, 152] on span "Allow admin access" at bounding box center [269, 152] width 61 height 12
click at [233, 152] on input "Allow admin access" at bounding box center [227, 152] width 12 height 12
checkbox input "true"
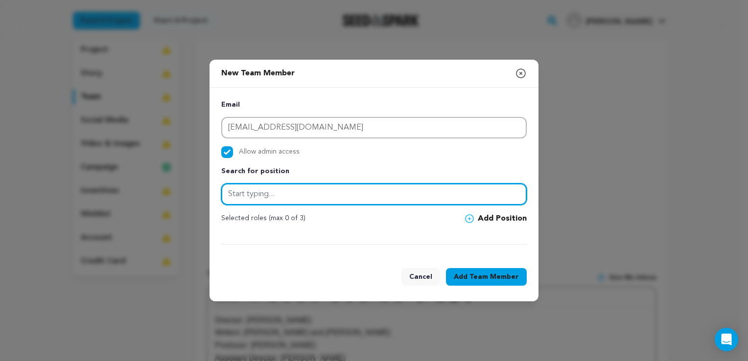
click at [288, 187] on input "text" at bounding box center [373, 194] width 305 height 22
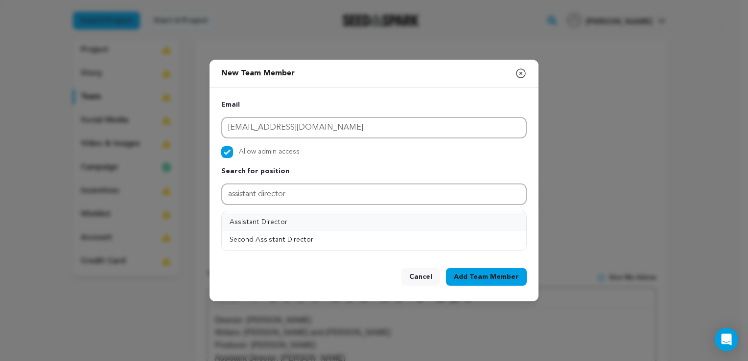
click at [286, 222] on button "Assistant Director" at bounding box center [374, 222] width 304 height 18
type input "Assistant Director"
click at [507, 279] on span "Team Member" at bounding box center [493, 277] width 49 height 10
click at [481, 217] on button "Add Position" at bounding box center [496, 219] width 62 height 12
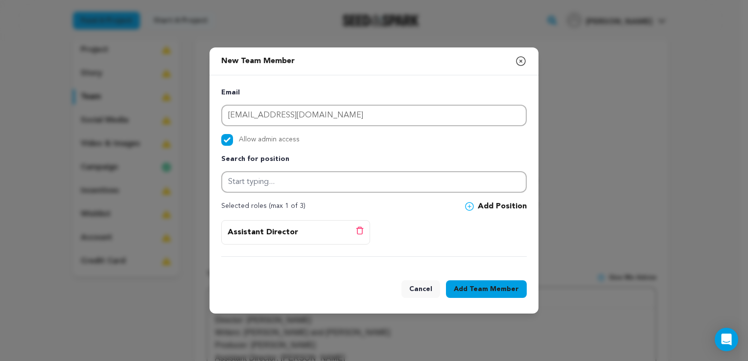
click at [501, 287] on span "Team Member" at bounding box center [493, 289] width 49 height 10
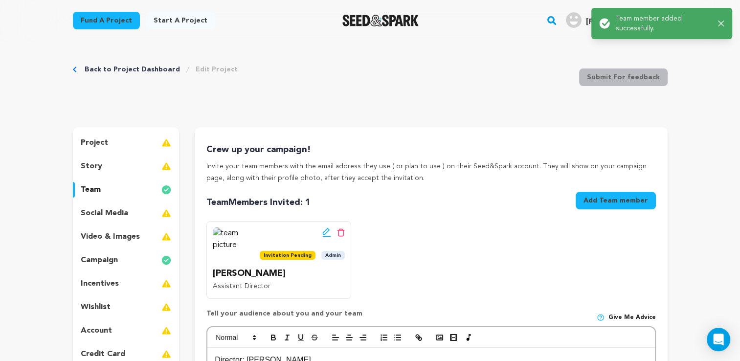
scroll to position [0, 0]
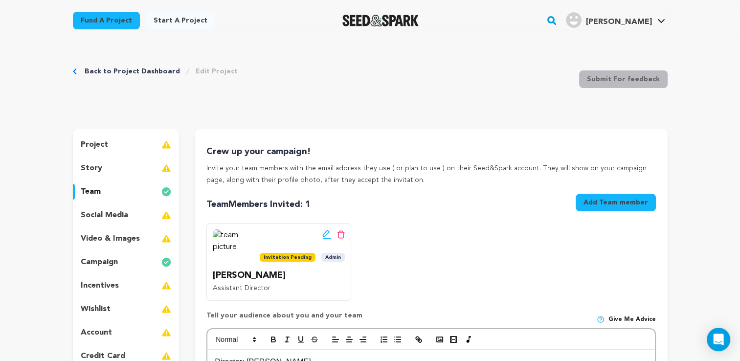
click at [125, 215] on p "social media" at bounding box center [104, 215] width 47 height 12
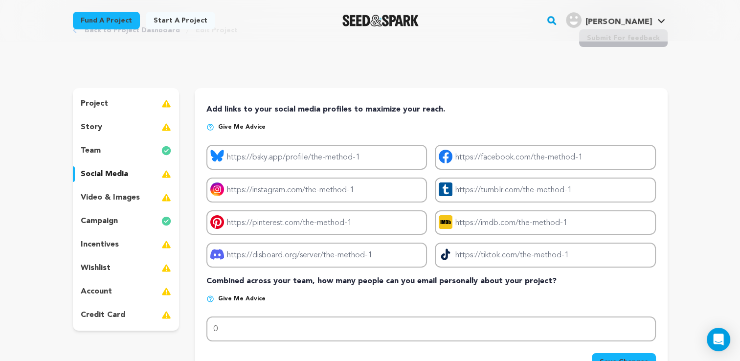
scroll to position [37, 0]
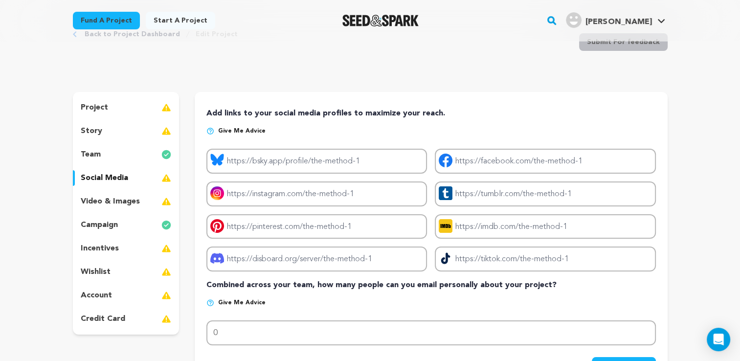
click at [135, 147] on div "team" at bounding box center [126, 155] width 107 height 16
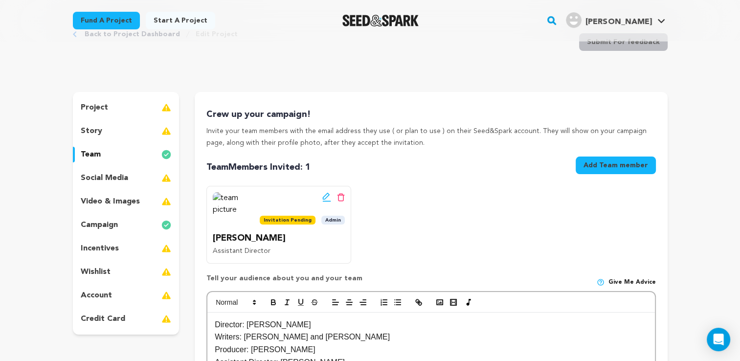
click at [137, 140] on div "project story team social media video & images campaign incentives wishlist acc…" at bounding box center [126, 213] width 107 height 243
click at [138, 133] on div "story" at bounding box center [126, 131] width 107 height 16
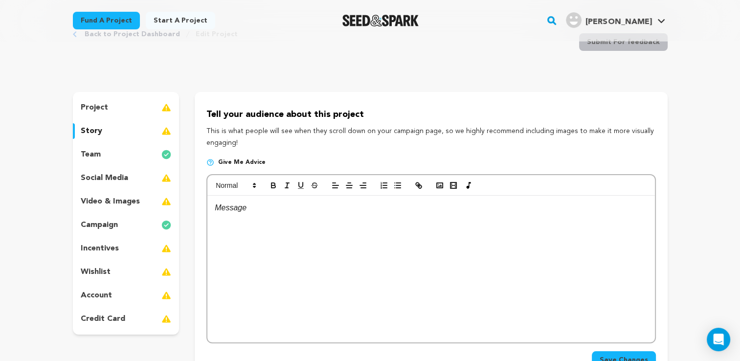
click at [140, 112] on div "project" at bounding box center [126, 108] width 107 height 16
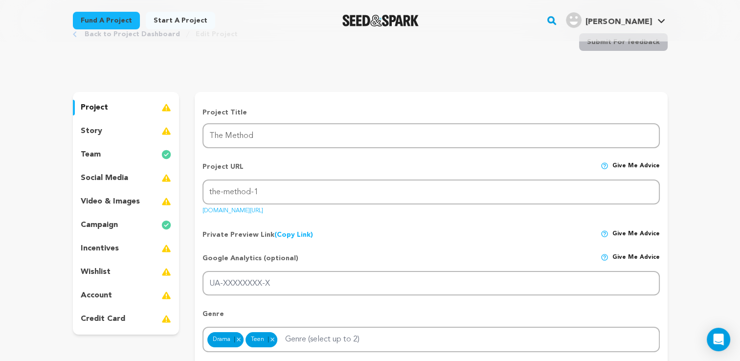
click at [123, 253] on div "incentives" at bounding box center [126, 249] width 107 height 16
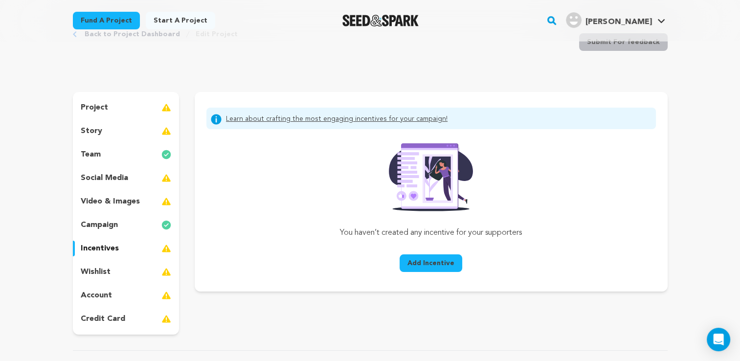
click at [132, 270] on div "wishlist" at bounding box center [126, 272] width 107 height 16
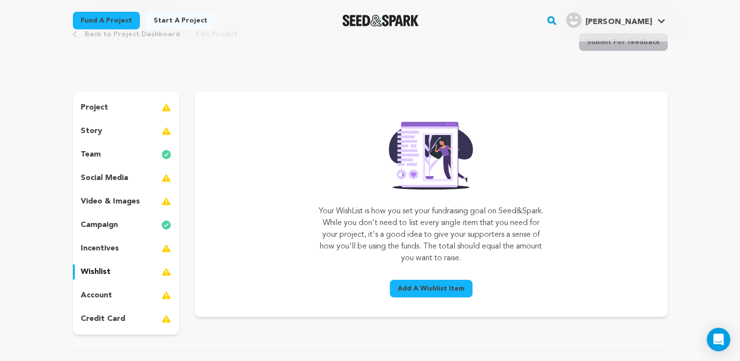
click at [123, 297] on div "account" at bounding box center [126, 296] width 107 height 16
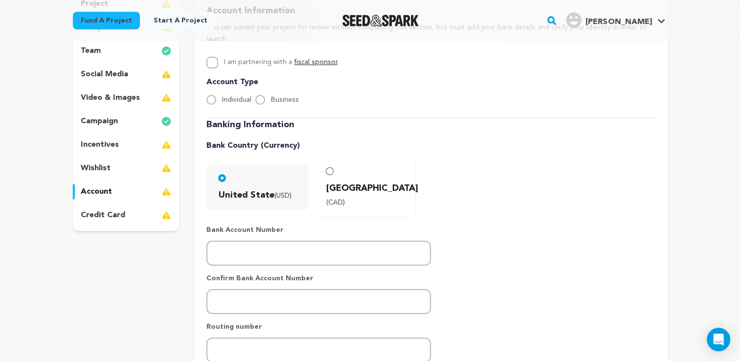
scroll to position [211, 0]
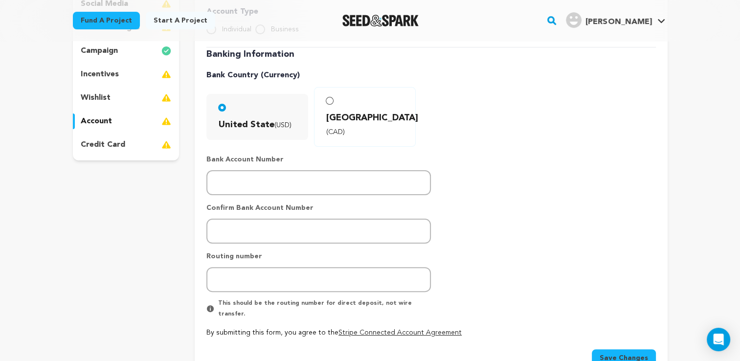
click at [112, 144] on p "credit card" at bounding box center [103, 145] width 45 height 12
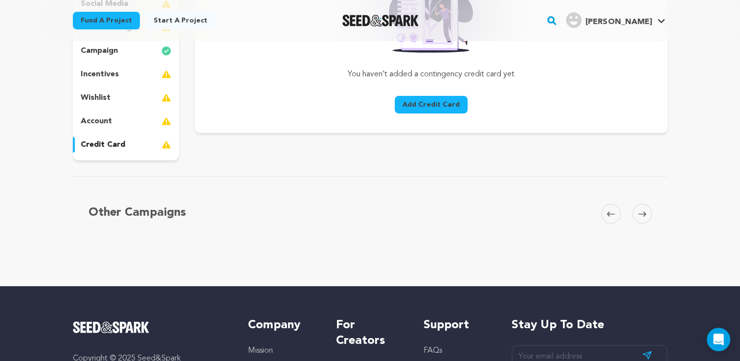
scroll to position [101, 0]
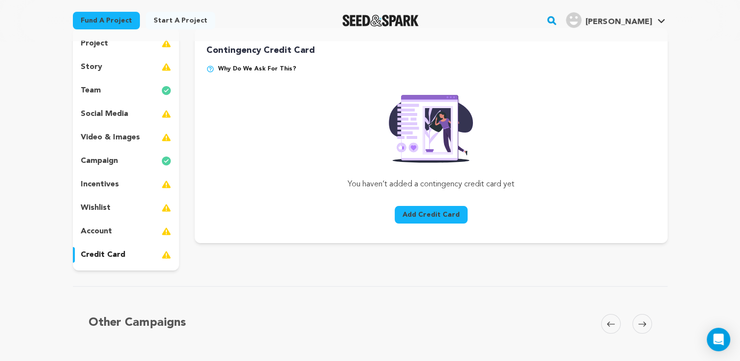
click at [131, 205] on div "wishlist" at bounding box center [126, 208] width 107 height 16
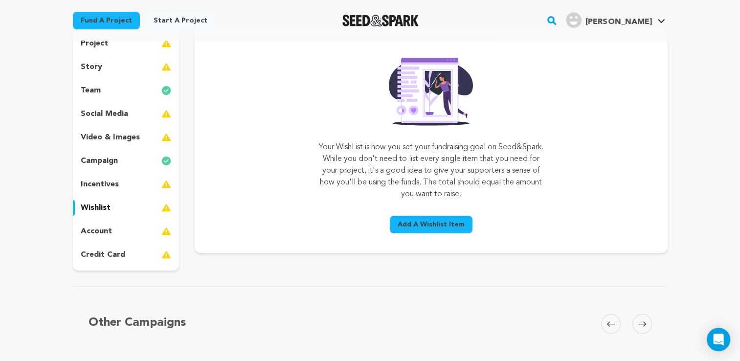
click at [124, 181] on div "incentives" at bounding box center [126, 185] width 107 height 16
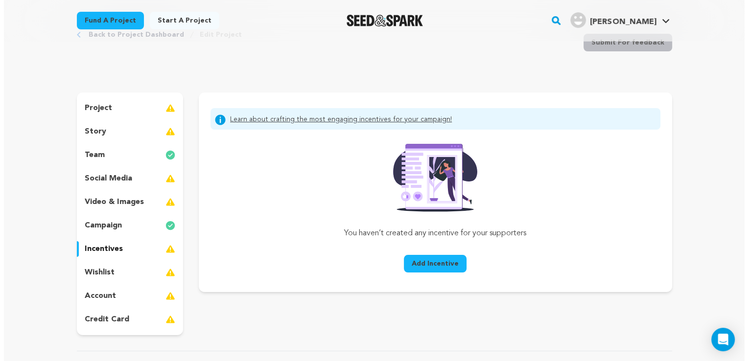
scroll to position [36, 0]
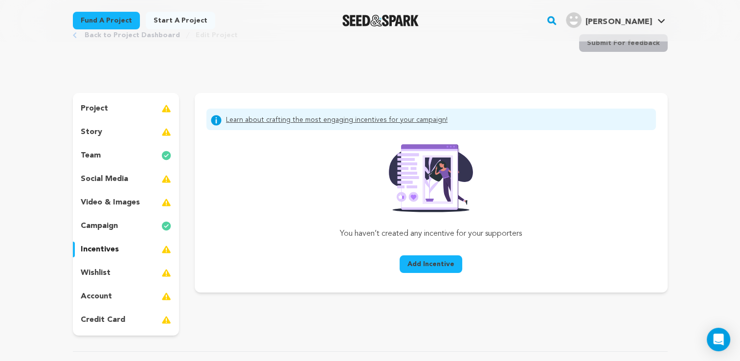
click at [426, 265] on span "Add Incentive" at bounding box center [431, 264] width 47 height 10
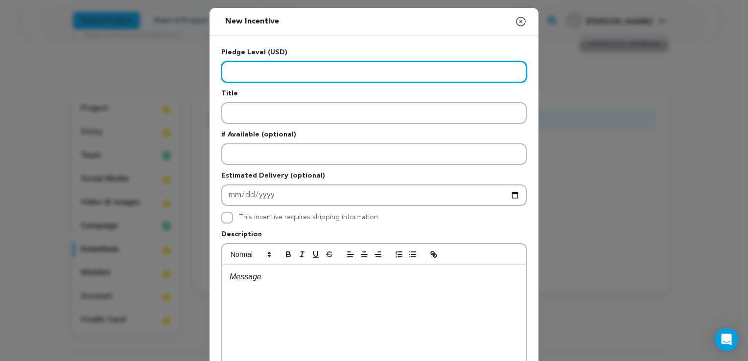
click at [378, 68] on input "Enter level" at bounding box center [373, 72] width 305 height 22
type input "1"
type input "100"
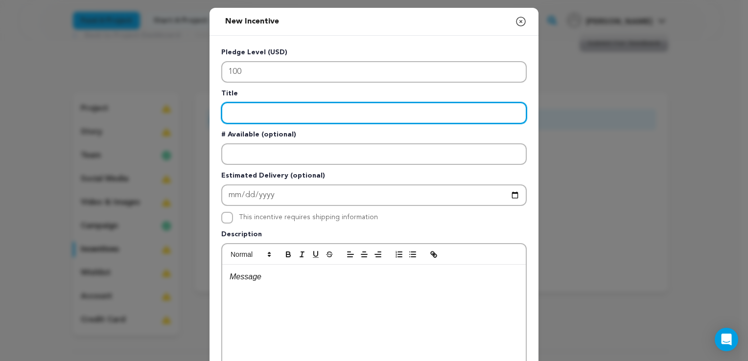
click at [365, 109] on input "Enter title" at bounding box center [373, 113] width 305 height 22
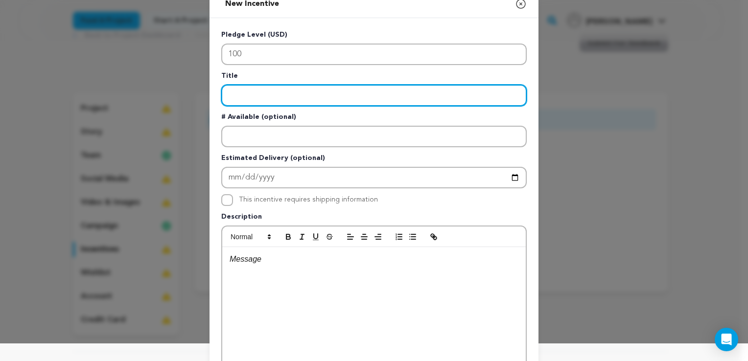
scroll to position [0, 0]
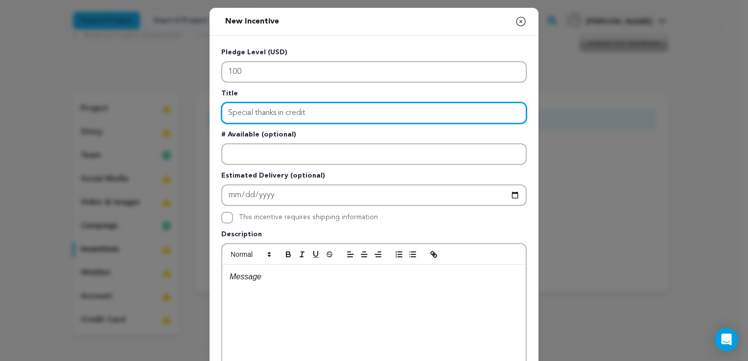
type input "Special thanks in credits"
click at [365, 109] on input "Special thanks in credits" at bounding box center [373, 113] width 305 height 22
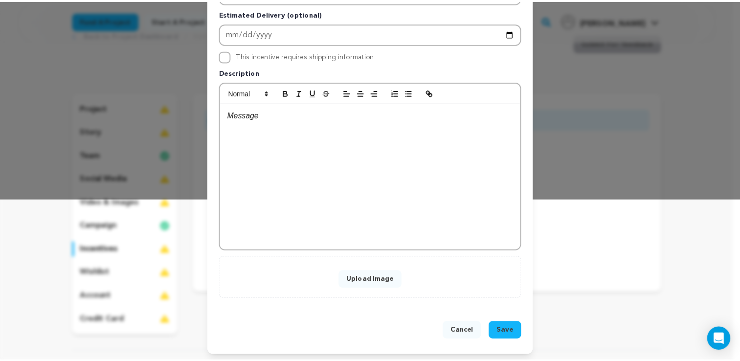
scroll to position [161, 0]
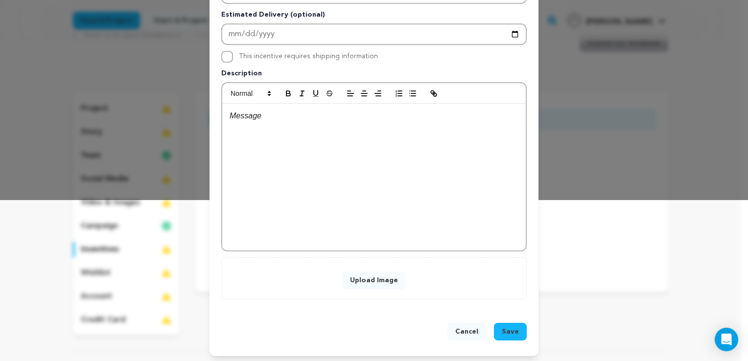
click at [464, 329] on button "Cancel" at bounding box center [466, 332] width 39 height 18
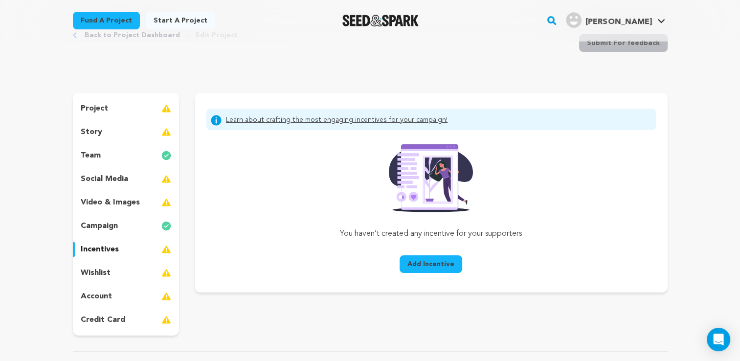
click at [164, 199] on images_icon at bounding box center [166, 203] width 10 height 12
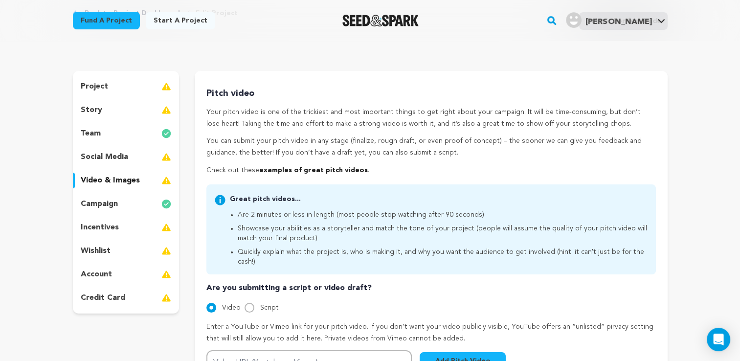
scroll to position [55, 0]
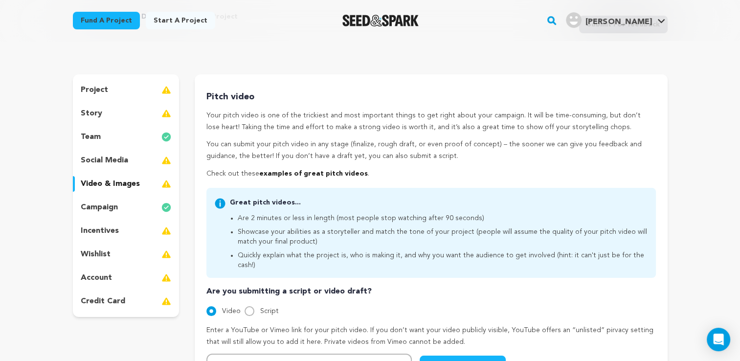
click at [134, 161] on div "social media" at bounding box center [126, 161] width 107 height 16
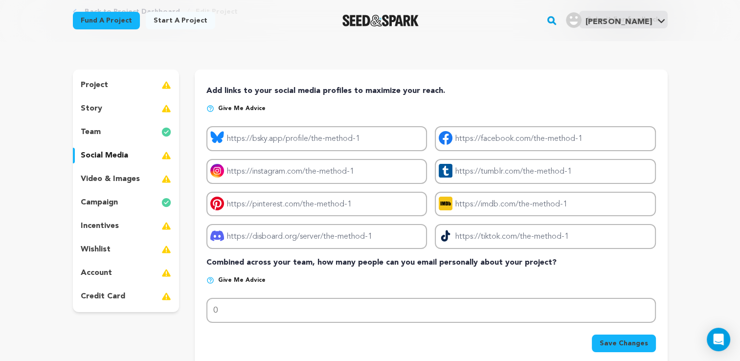
scroll to position [58, 0]
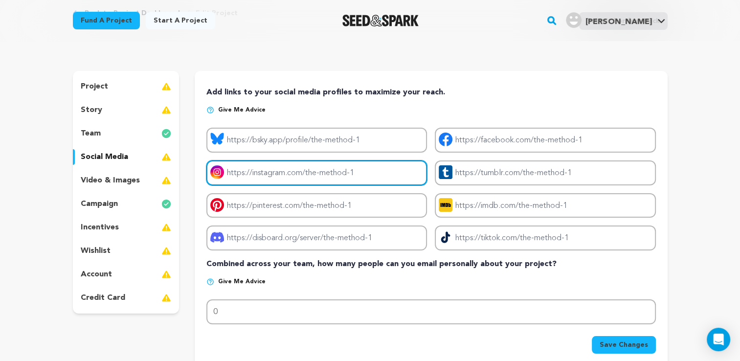
click at [329, 171] on input "Project instagram link" at bounding box center [316, 172] width 221 height 25
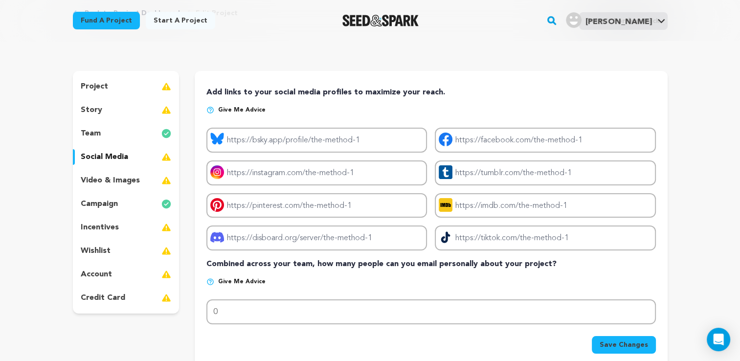
click at [393, 93] on p "Add links to your social media profiles to maximize your reach." at bounding box center [430, 93] width 449 height 12
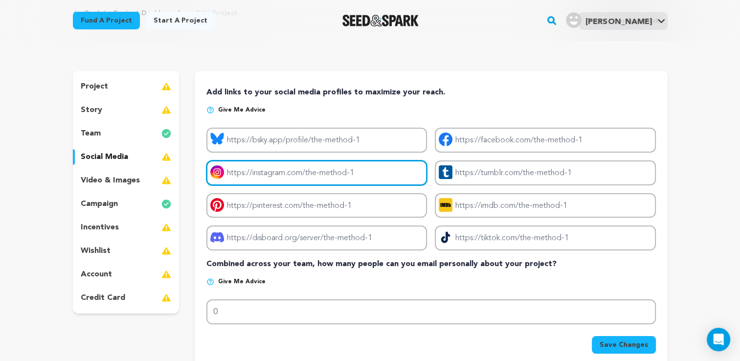
click at [294, 175] on input "Project instagram link" at bounding box center [316, 172] width 221 height 25
paste input "https://www.instagram.com/themethod_shortfilm/"
type input "https://www.instagram.com/themethod_shortfilm/"
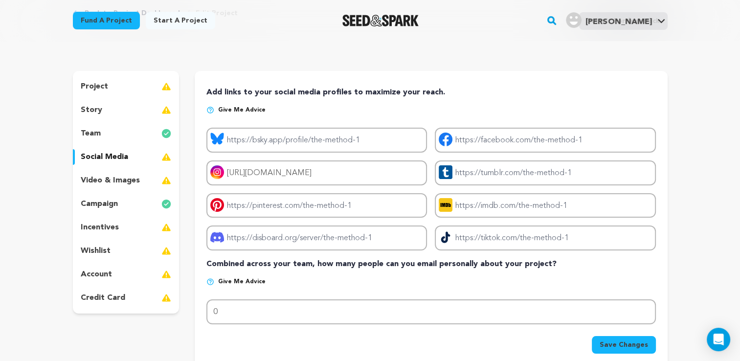
click at [652, 265] on p "Combined across your team, how many people can you email personally about your …" at bounding box center [430, 264] width 449 height 12
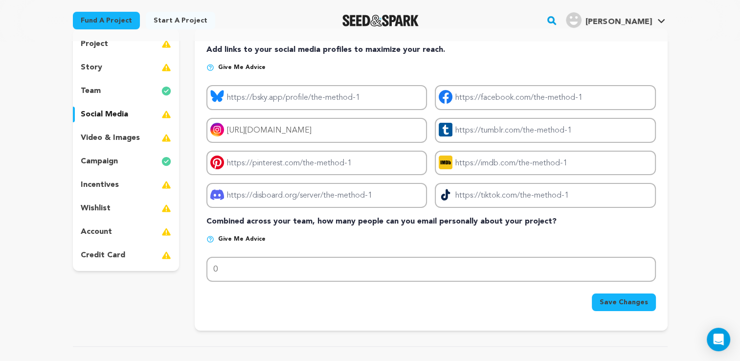
scroll to position [101, 0]
click at [615, 300] on span "Save Changes" at bounding box center [624, 302] width 48 height 10
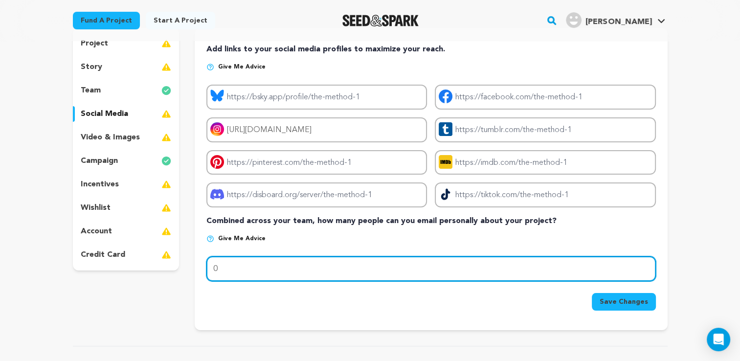
click at [386, 269] on input "0" at bounding box center [430, 268] width 449 height 25
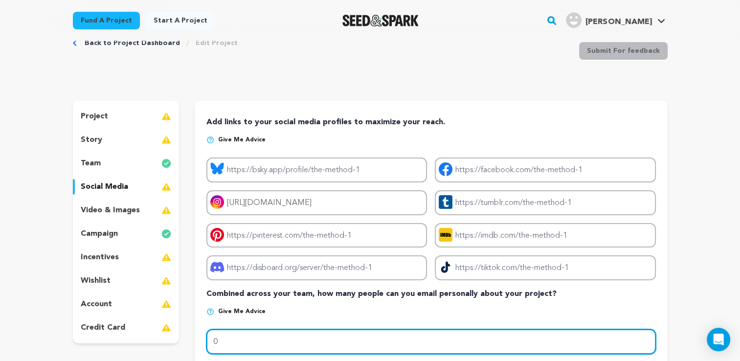
scroll to position [27, 0]
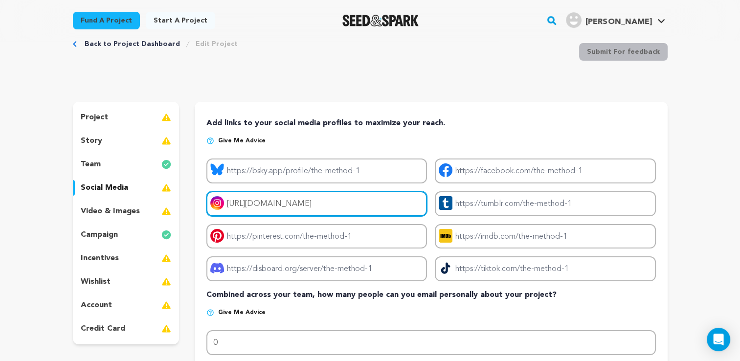
click at [299, 203] on input "https://www.instagram.com/themethod_shortfilm/" at bounding box center [316, 203] width 221 height 25
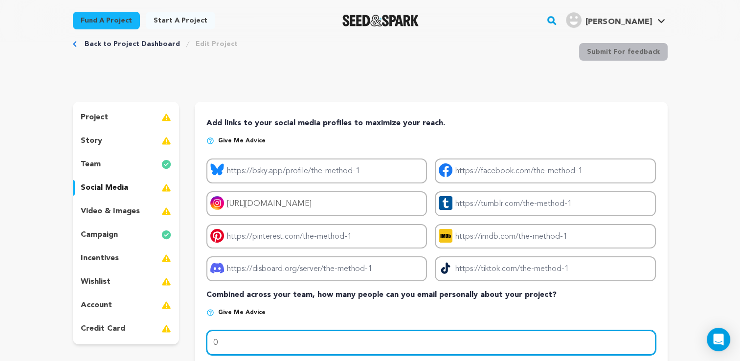
click at [343, 345] on input "0" at bounding box center [430, 342] width 449 height 25
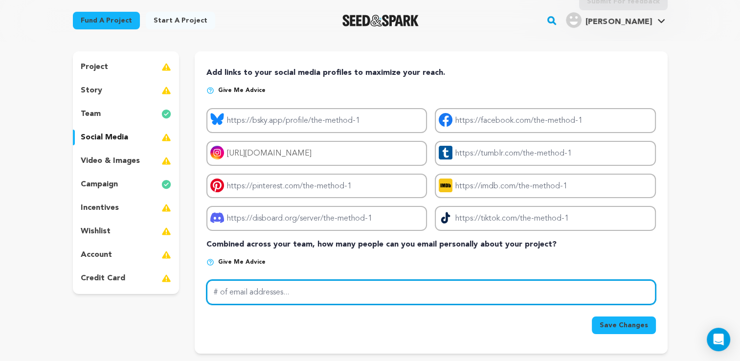
scroll to position [108, 0]
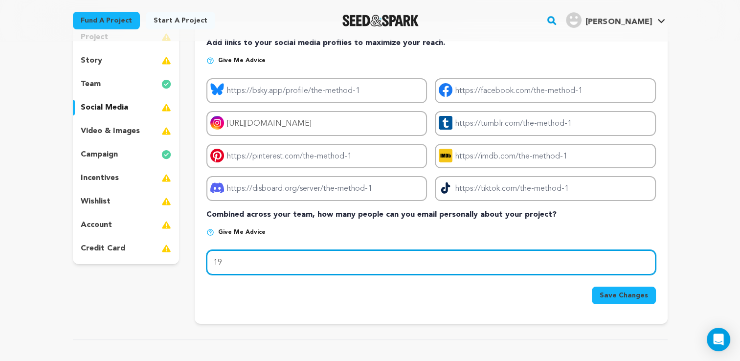
type input "19"
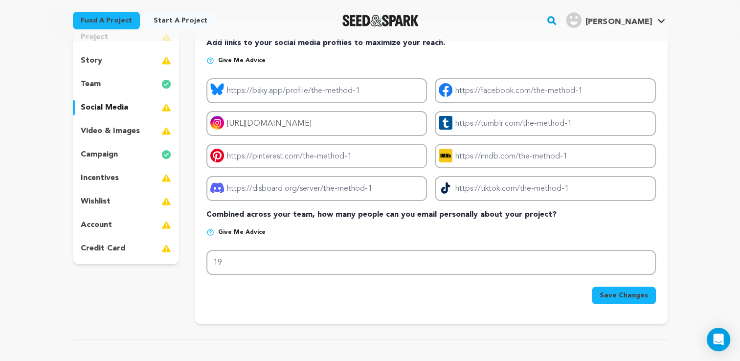
click at [607, 291] on span "Save Changes" at bounding box center [624, 296] width 48 height 10
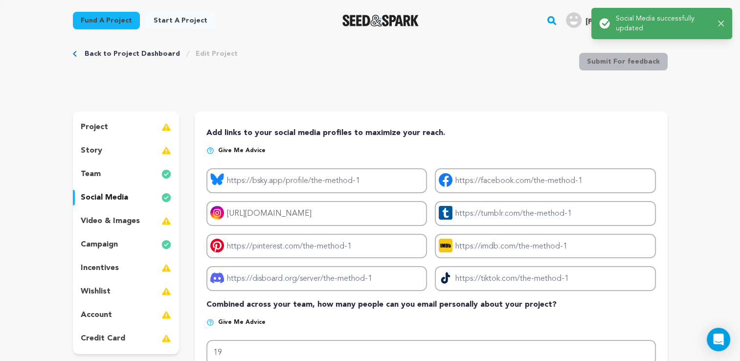
scroll to position [0, 0]
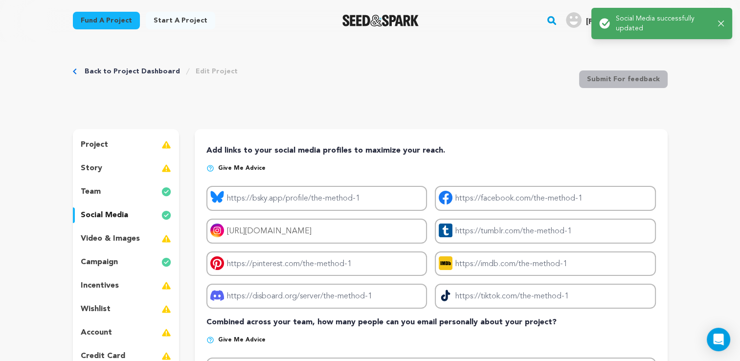
click at [157, 144] on div "project" at bounding box center [126, 145] width 107 height 16
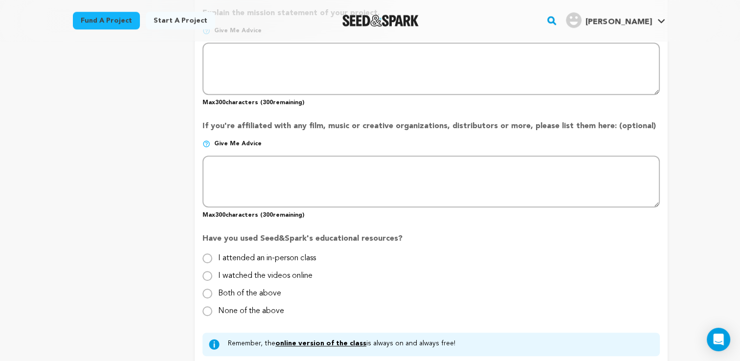
scroll to position [697, 0]
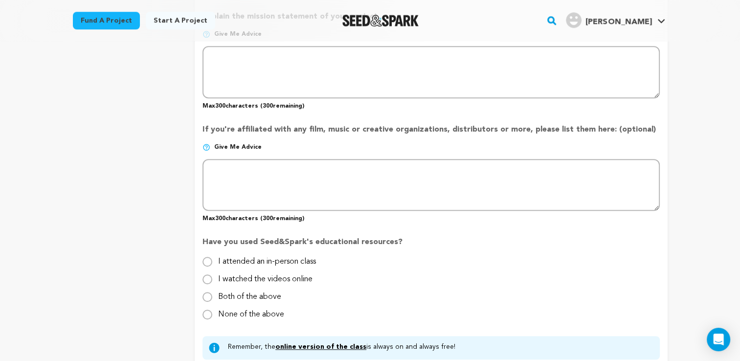
click at [265, 311] on label "None of the above" at bounding box center [251, 311] width 66 height 16
click at [212, 311] on input "None of the above" at bounding box center [208, 315] width 10 height 10
radio input "true"
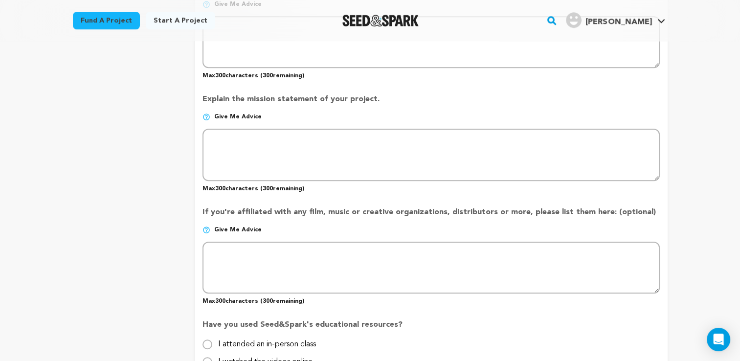
scroll to position [614, 0]
click at [383, 227] on p "Give me advice" at bounding box center [431, 235] width 457 height 16
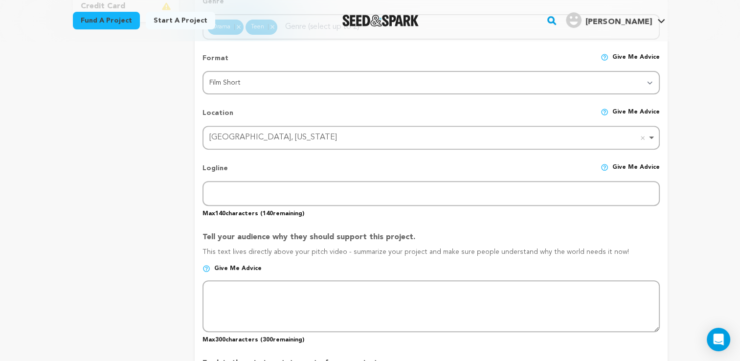
scroll to position [349, 0]
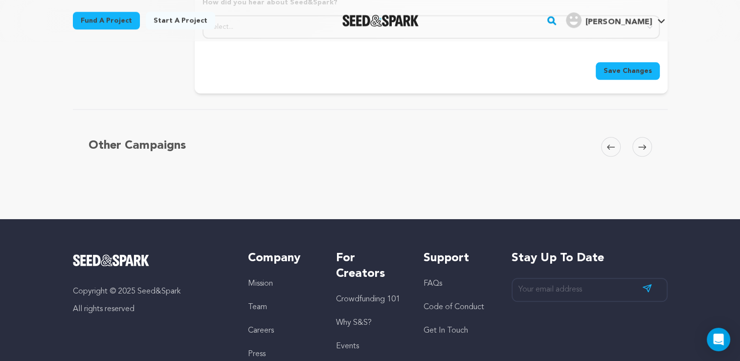
click at [625, 68] on span "Save Changes" at bounding box center [628, 71] width 48 height 10
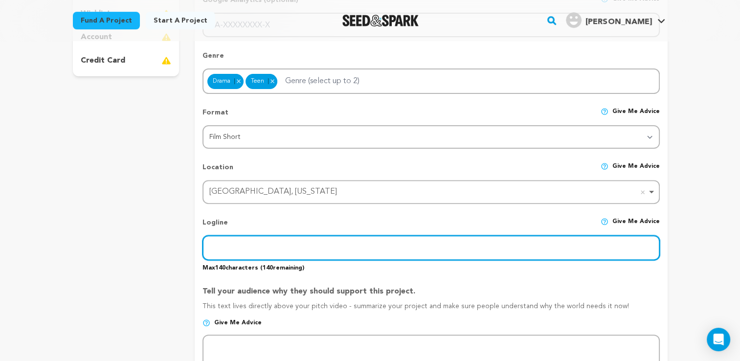
scroll to position [0, 0]
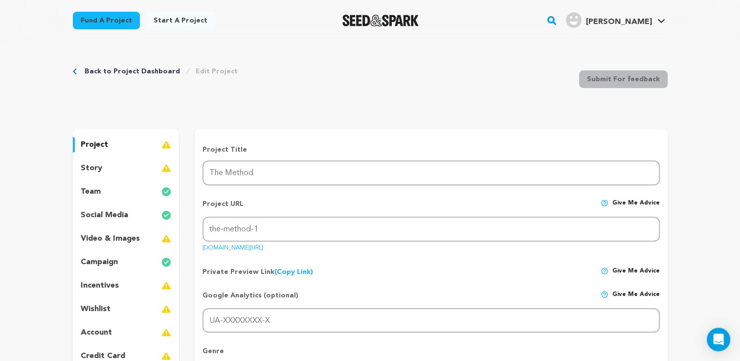
click at [133, 171] on div "story" at bounding box center [126, 168] width 107 height 16
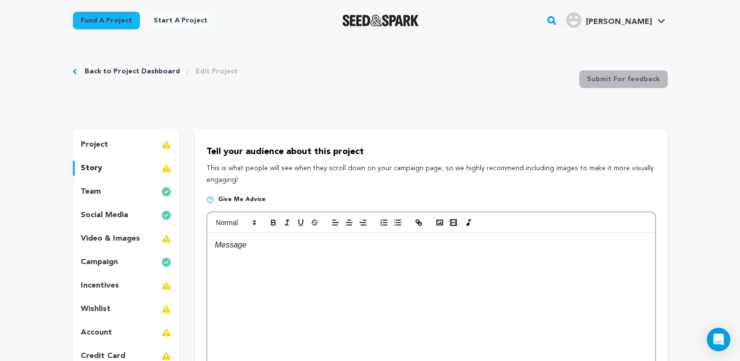
scroll to position [41, 0]
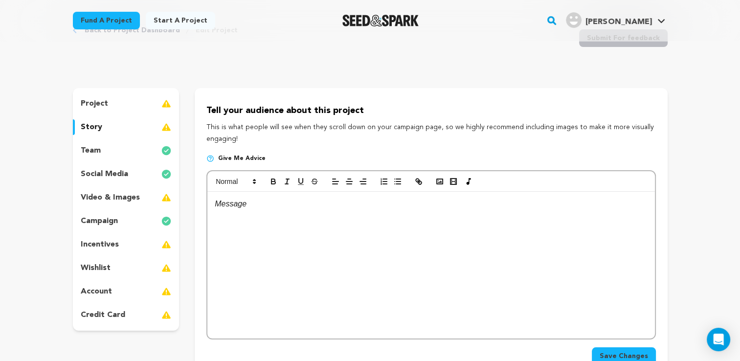
click at [136, 201] on p "video & images" at bounding box center [110, 198] width 59 height 12
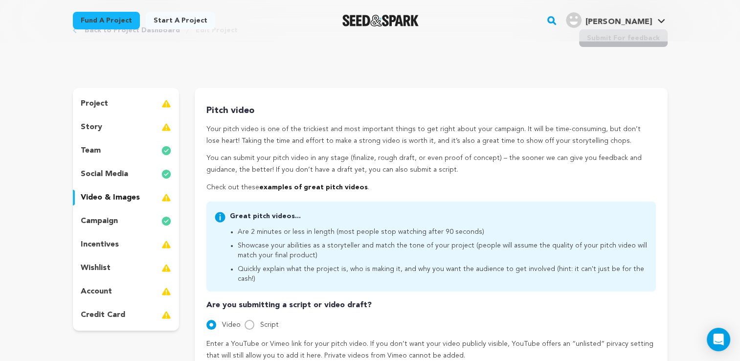
click at [135, 132] on div "story" at bounding box center [126, 127] width 107 height 16
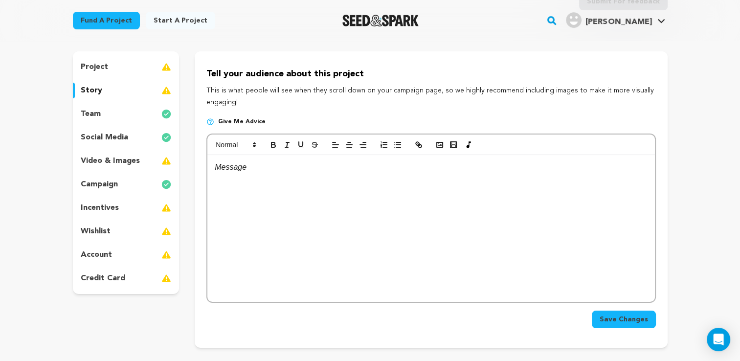
scroll to position [78, 0]
click at [150, 211] on div "incentives" at bounding box center [126, 208] width 107 height 16
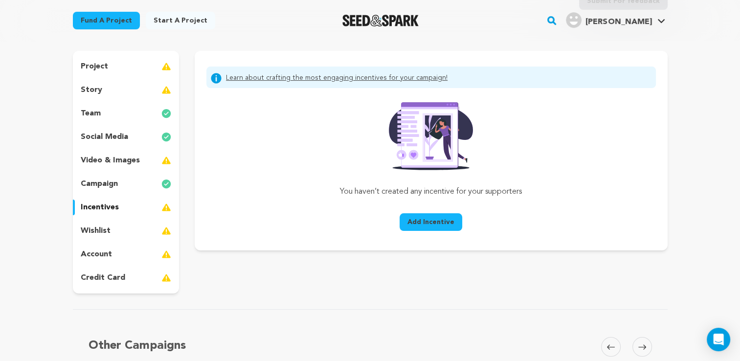
click at [157, 230] on div "wishlist" at bounding box center [126, 231] width 107 height 16
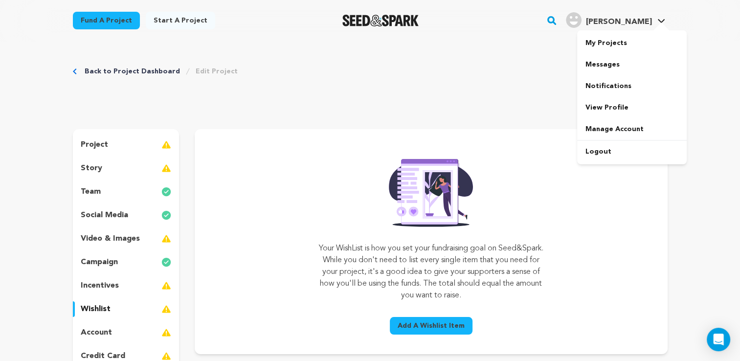
click at [632, 18] on span "[PERSON_NAME]" at bounding box center [619, 22] width 66 height 8
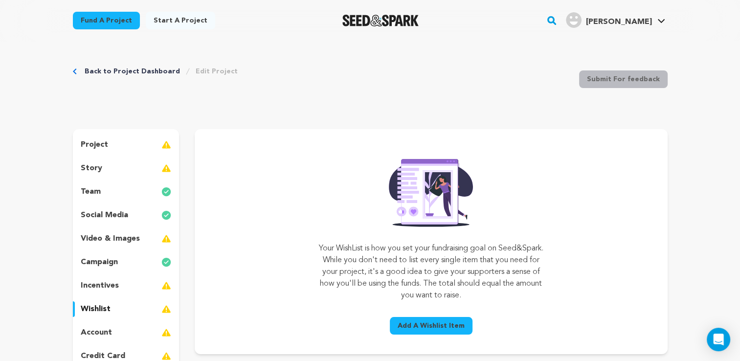
click at [632, 18] on span "[PERSON_NAME]" at bounding box center [619, 22] width 66 height 8
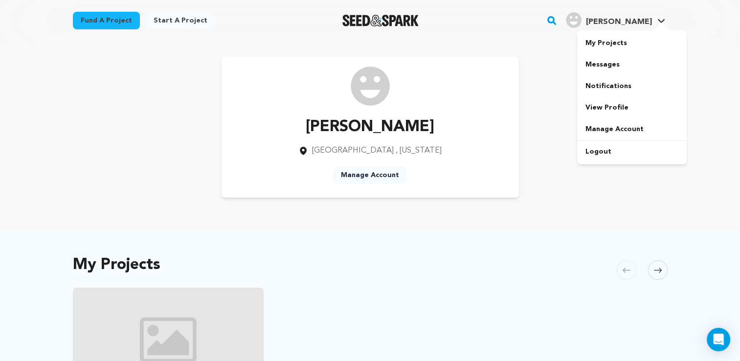
click at [659, 21] on icon at bounding box center [662, 21] width 8 height 5
click at [641, 45] on link "My Projects" at bounding box center [632, 43] width 110 height 22
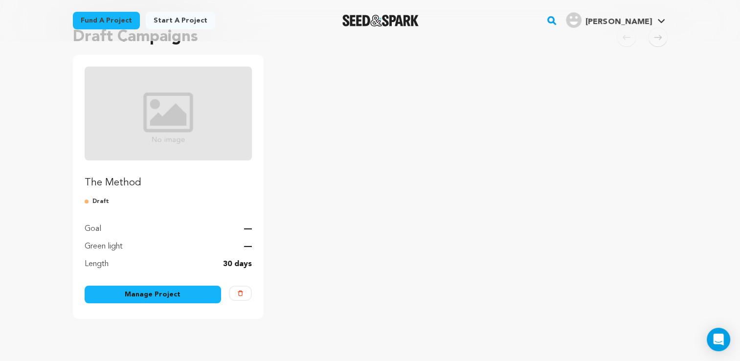
scroll to position [88, 0]
click at [128, 176] on p "The Method" at bounding box center [169, 183] width 168 height 14
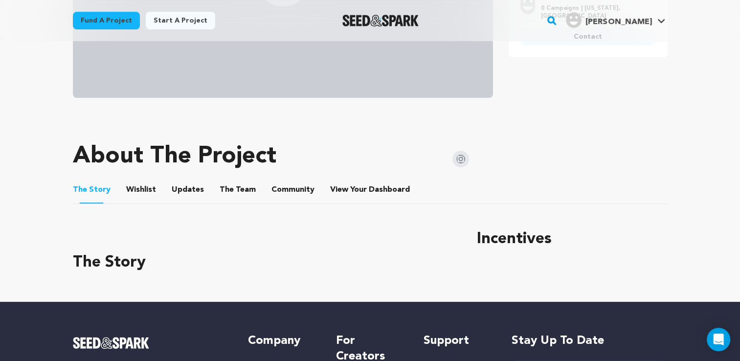
scroll to position [305, 0]
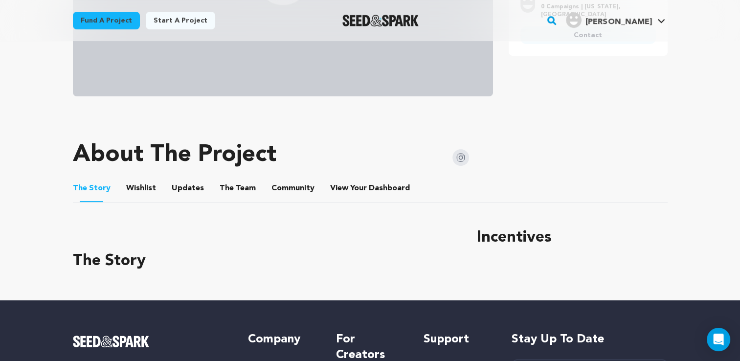
click at [143, 191] on button "Wishlist" at bounding box center [140, 190] width 23 height 23
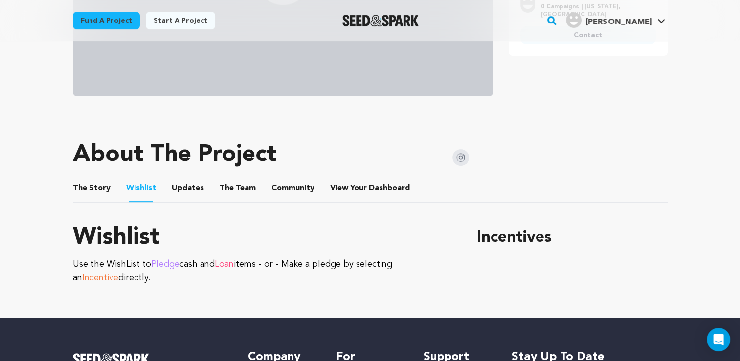
click at [176, 191] on button "Updates" at bounding box center [187, 190] width 23 height 23
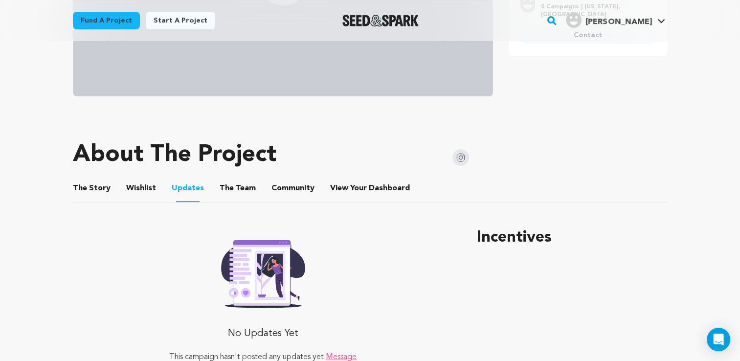
click at [226, 185] on button "The Team" at bounding box center [237, 190] width 23 height 23
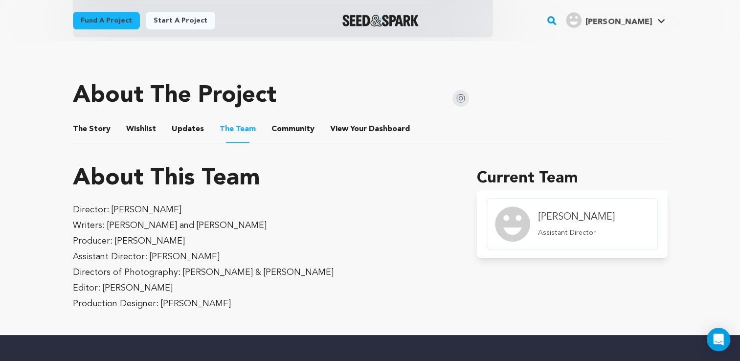
scroll to position [364, 0]
click at [293, 131] on button "Community" at bounding box center [292, 130] width 23 height 23
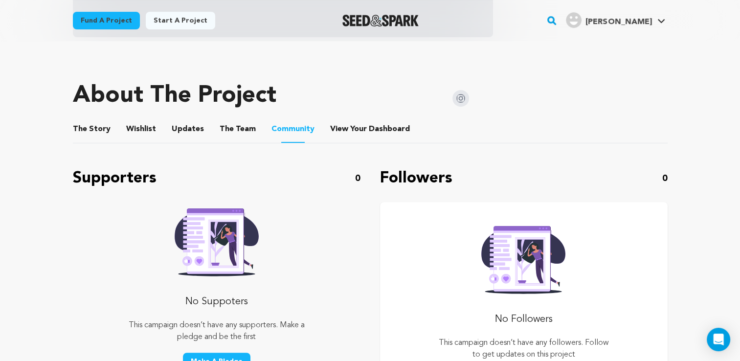
click at [346, 136] on button "View Your Dashboard" at bounding box center [341, 130] width 23 height 23
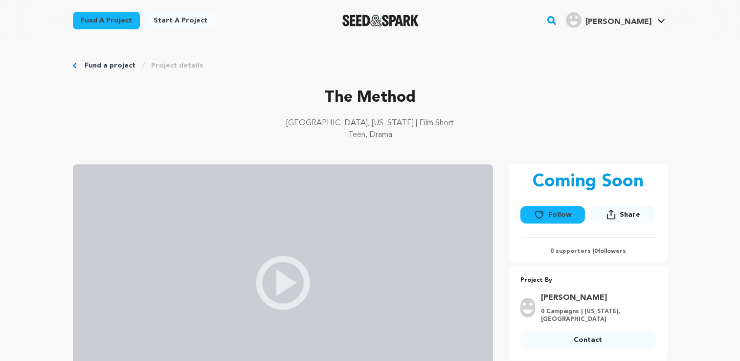
scroll to position [364, 0]
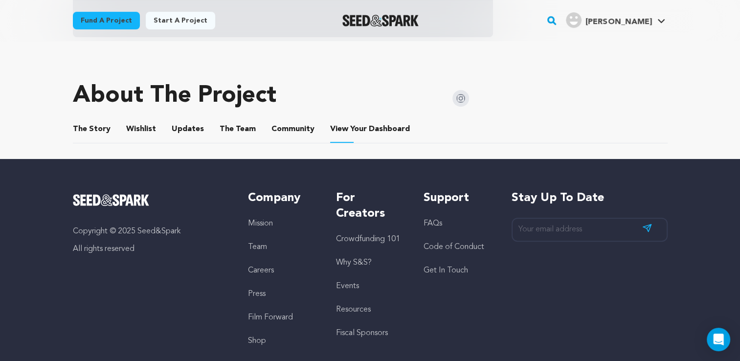
click at [281, 120] on button "Community" at bounding box center [292, 130] width 23 height 23
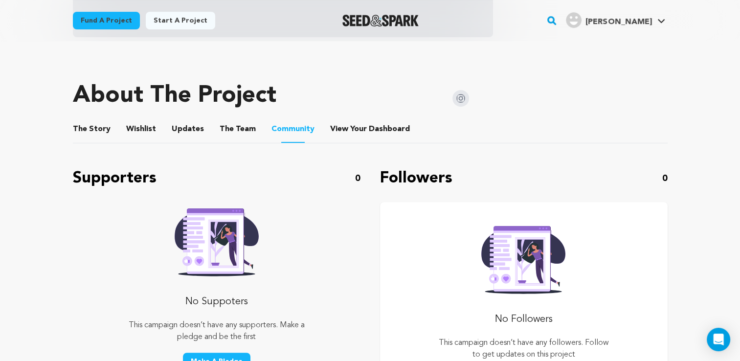
click at [243, 138] on button "The Team" at bounding box center [237, 130] width 23 height 23
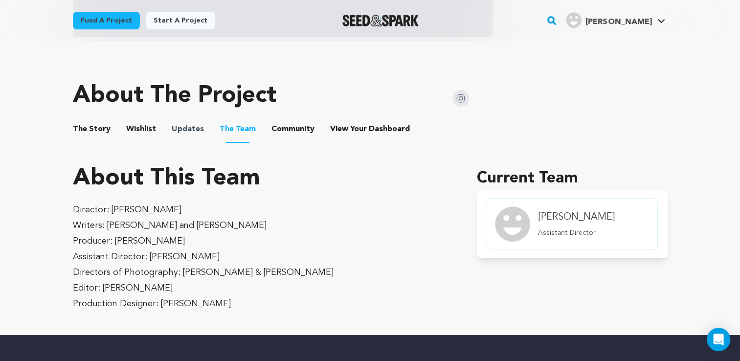
click at [172, 128] on span "Updates" at bounding box center [188, 129] width 32 height 12
click at [155, 128] on ul "The Story The Story Wishlist Wishlist Updates Updates The Team The Team Communi…" at bounding box center [370, 129] width 595 height 28
click at [114, 130] on ul "The Story The Story Wishlist Wishlist Updates Updates The Team The Team Communi…" at bounding box center [370, 129] width 595 height 28
click at [129, 128] on button "Wishlist" at bounding box center [140, 130] width 23 height 23
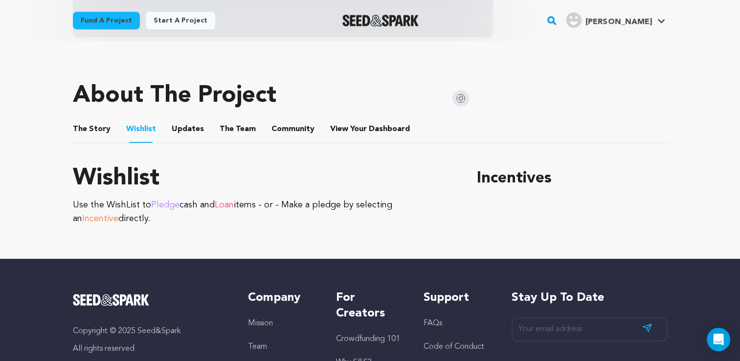
click at [101, 129] on button "The Story" at bounding box center [91, 130] width 23 height 23
